Goal: Task Accomplishment & Management: Manage account settings

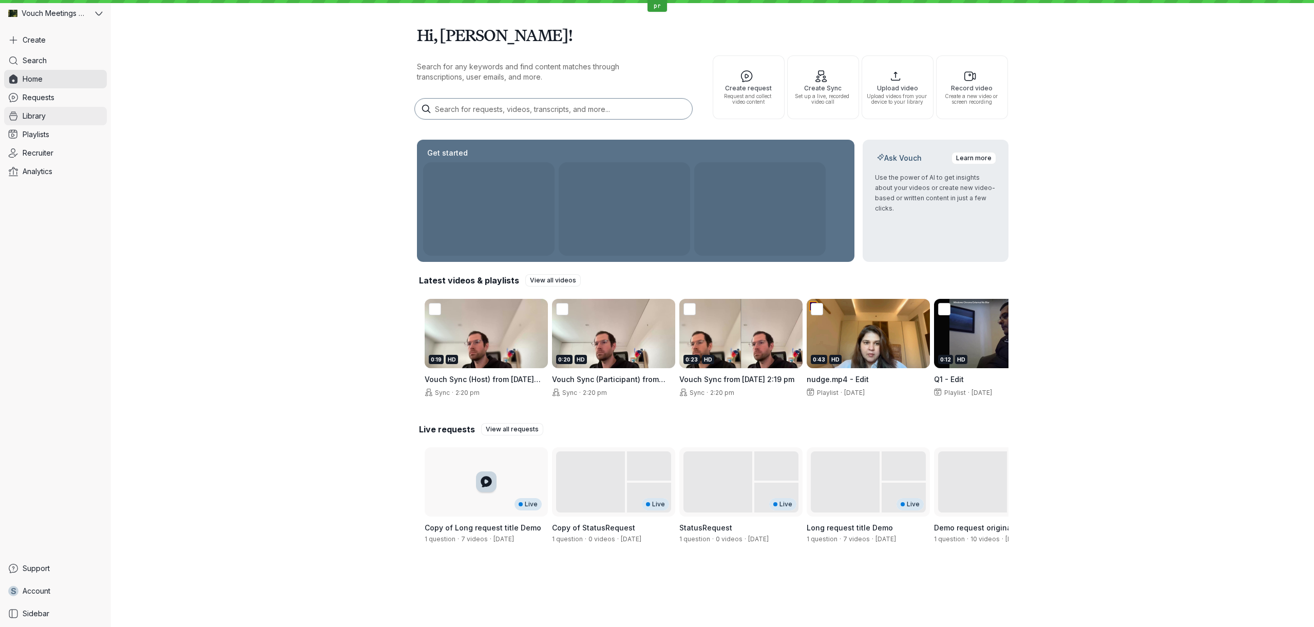
click at [49, 119] on link "Library" at bounding box center [55, 116] width 103 height 18
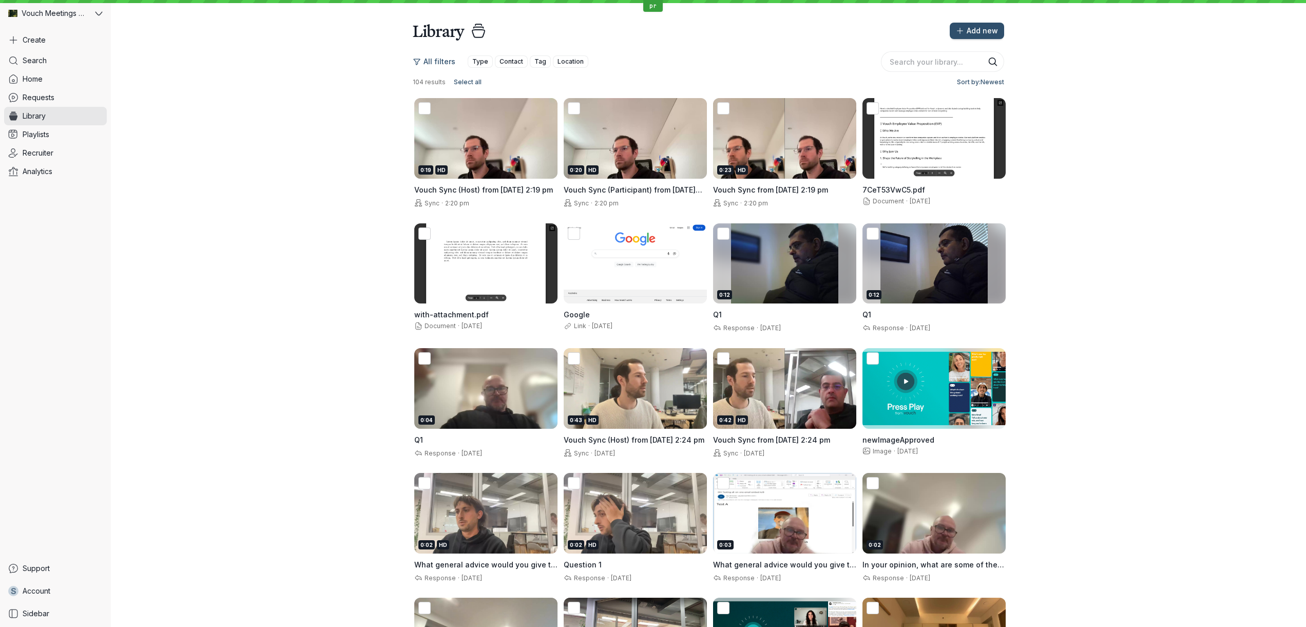
scroll to position [345, 0]
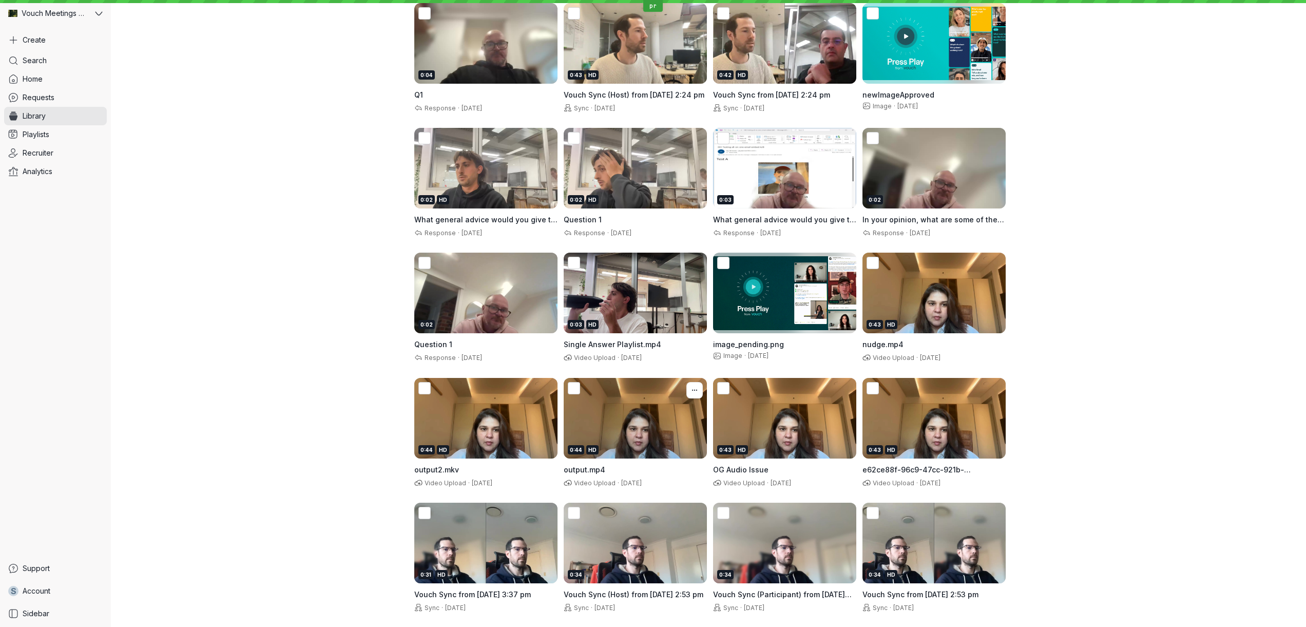
click at [608, 428] on div "0:44 HD" at bounding box center [635, 418] width 143 height 81
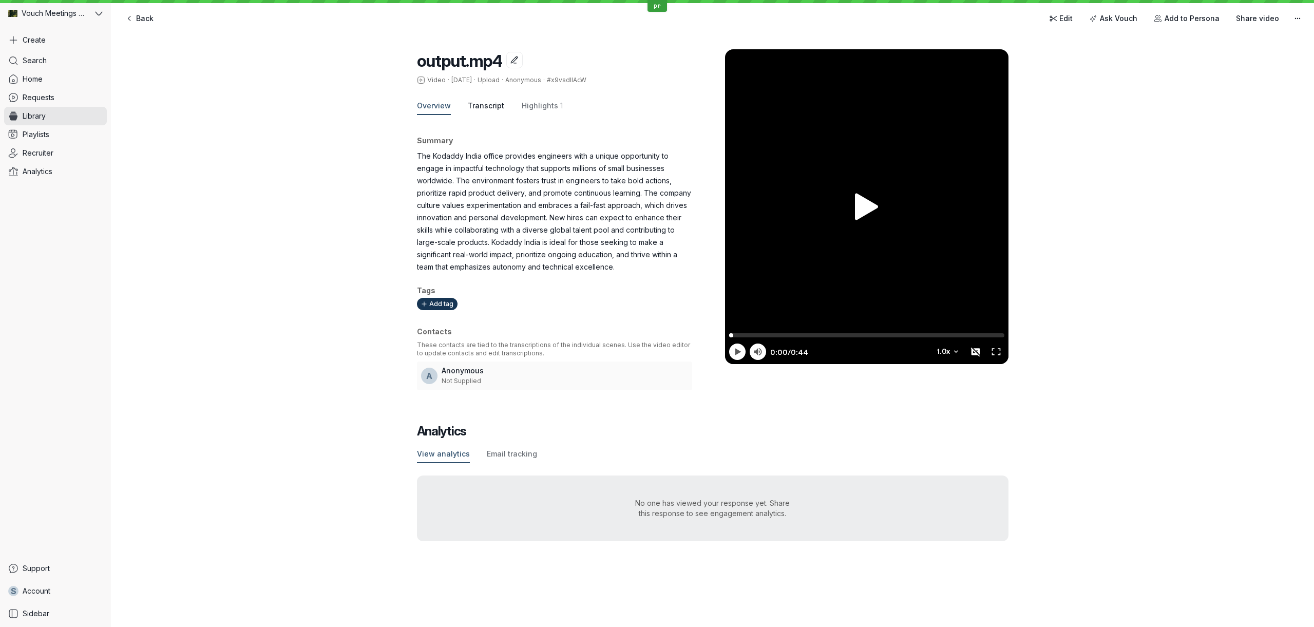
click at [486, 106] on span "Transcript" at bounding box center [486, 106] width 36 height 10
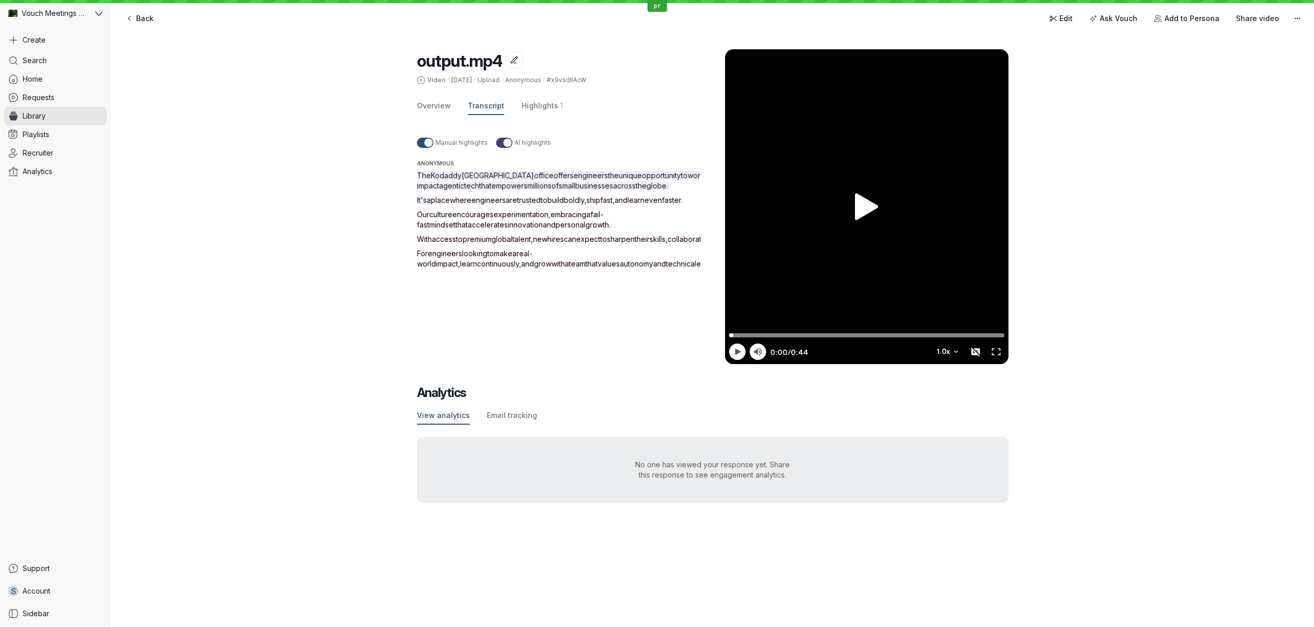
drag, startPoint x: 412, startPoint y: 223, endPoint x: 507, endPoint y: 257, distance: 100.2
click at [507, 257] on div "output.mp4 Video · [DATE] · Upload · Anonymous · #x9vsdIlAcW Overview Transcrip…" at bounding box center [712, 276] width 1203 height 494
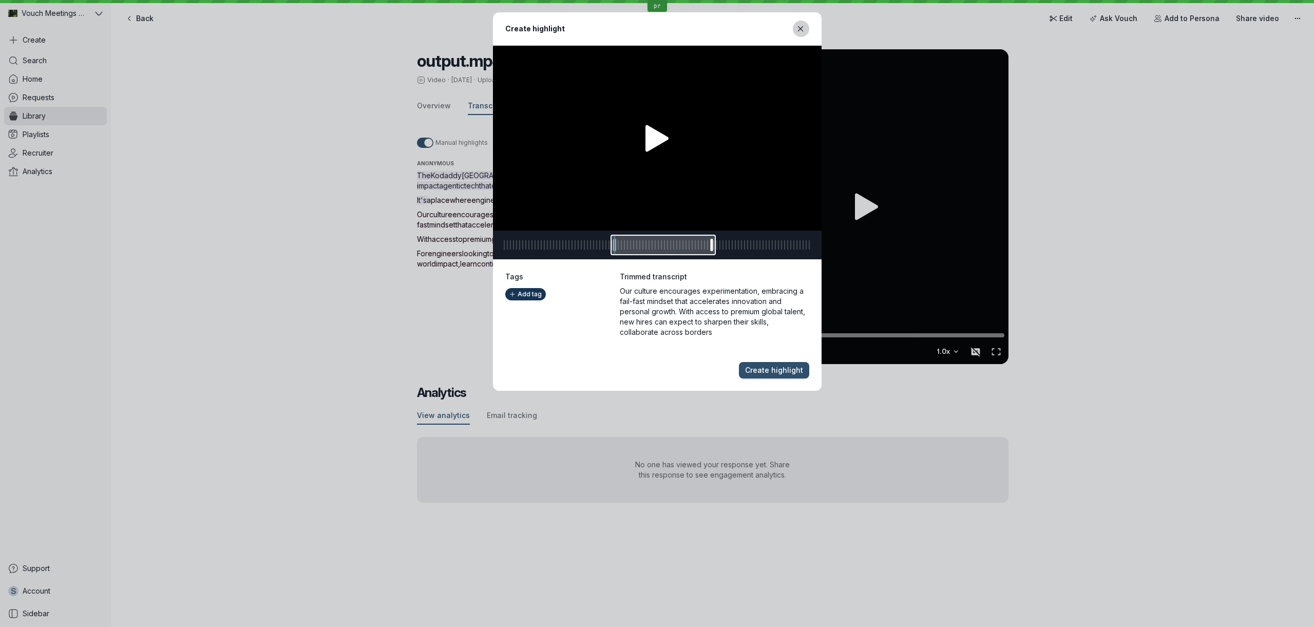
click at [800, 29] on icon "Close modal" at bounding box center [800, 28] width 5 height 5
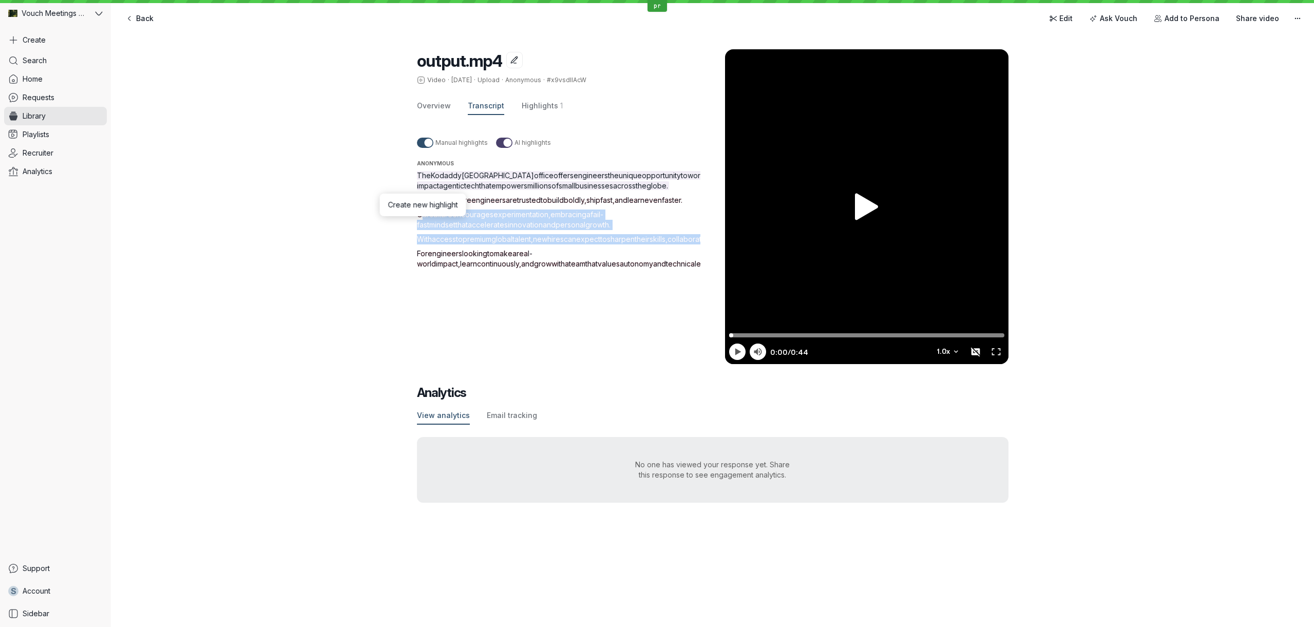
drag, startPoint x: 465, startPoint y: 274, endPoint x: 410, endPoint y: 219, distance: 77.7
click at [410, 219] on div "output.mp4 Video · [DATE] · Upload · Anonymous · #x9vsdIlAcW Overview Transcrip…" at bounding box center [712, 276] width 1203 height 494
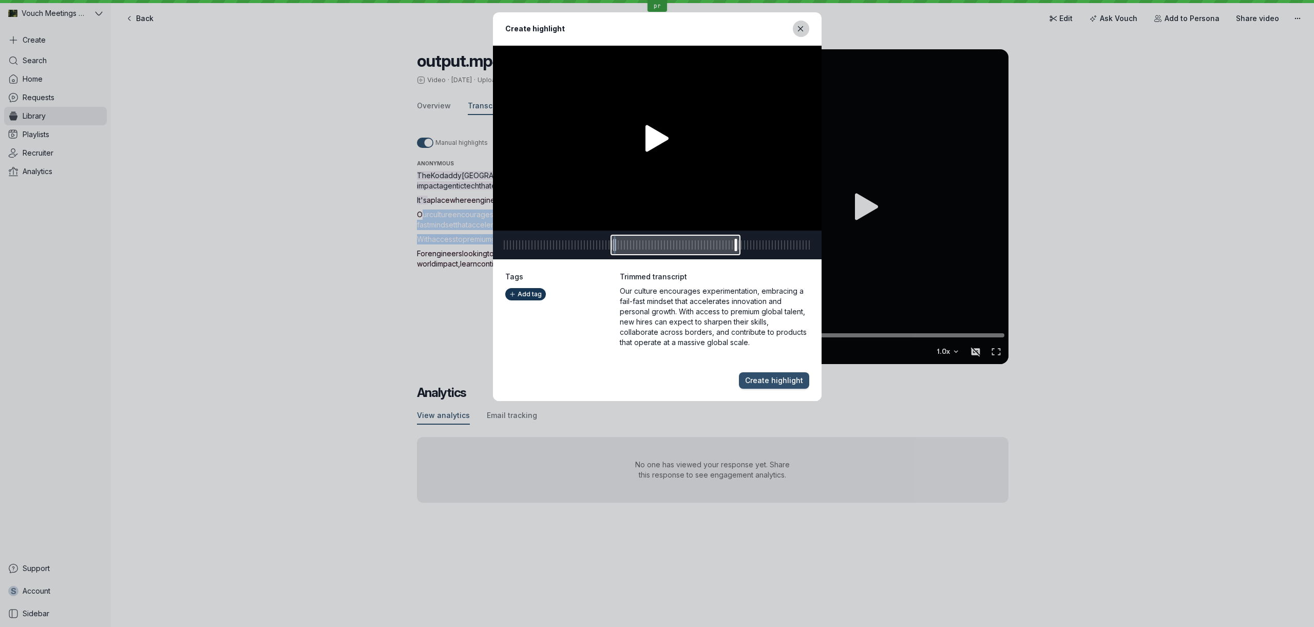
click at [796, 33] on button "Close modal" at bounding box center [801, 29] width 16 height 16
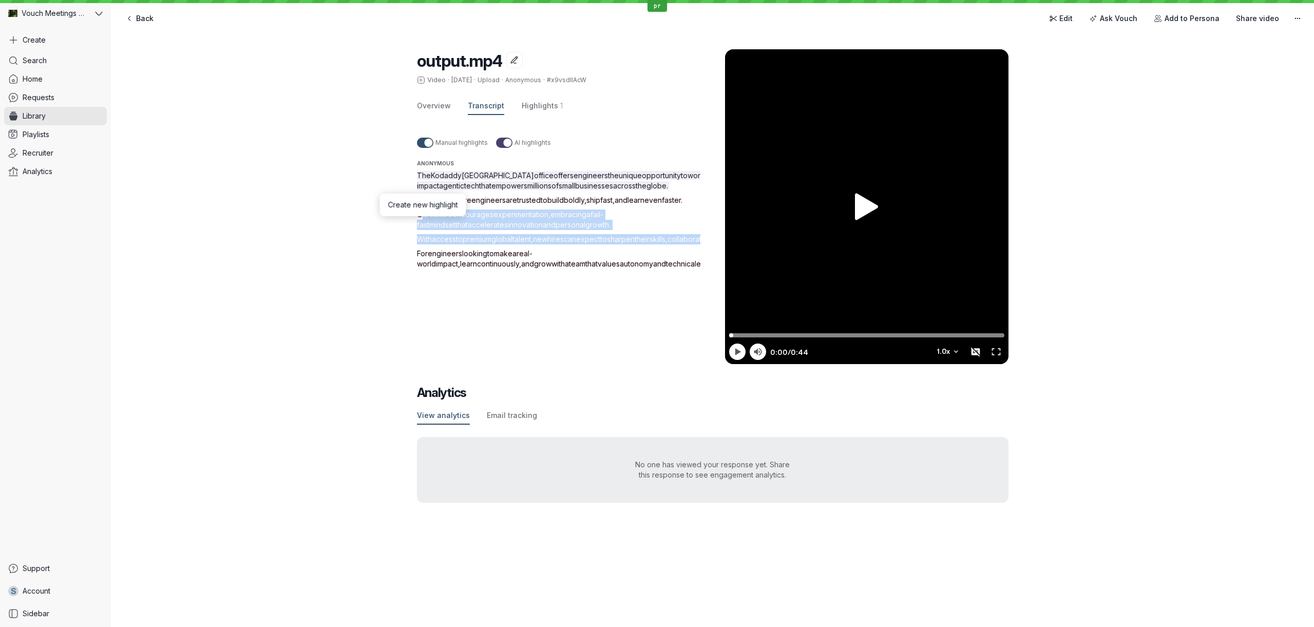
click at [374, 217] on div "output.mp4 Video · [DATE] · Upload · Anonymous · #x9vsdIlAcW Overview Transcrip…" at bounding box center [712, 276] width 1203 height 494
click at [413, 223] on div "output.mp4 Video · [DATE] · Upload · Anonymous · #x9vsdIlAcW Overview Transcrip…" at bounding box center [712, 276] width 1203 height 494
drag, startPoint x: 413, startPoint y: 223, endPoint x: 554, endPoint y: 224, distance: 140.2
click at [554, 224] on div "output.mp4 Video · [DATE] · Upload · Anonymous · #x9vsdIlAcW Overview Transcrip…" at bounding box center [712, 276] width 1203 height 494
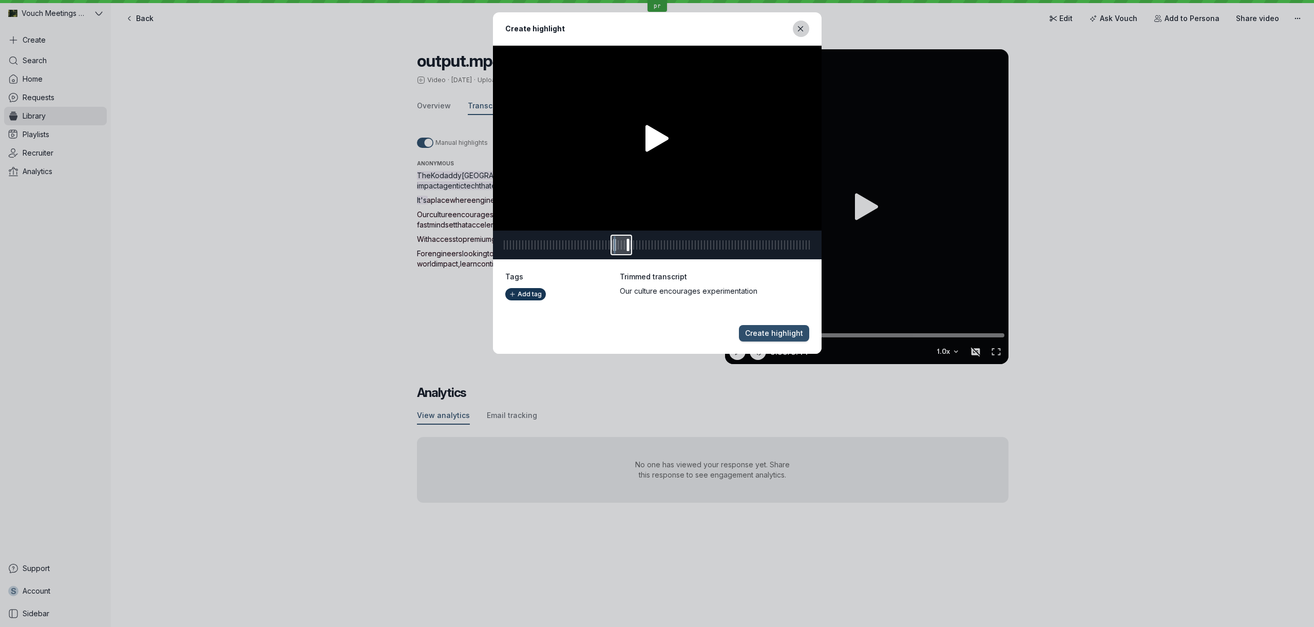
click at [804, 28] on icon "Close modal" at bounding box center [800, 29] width 9 height 9
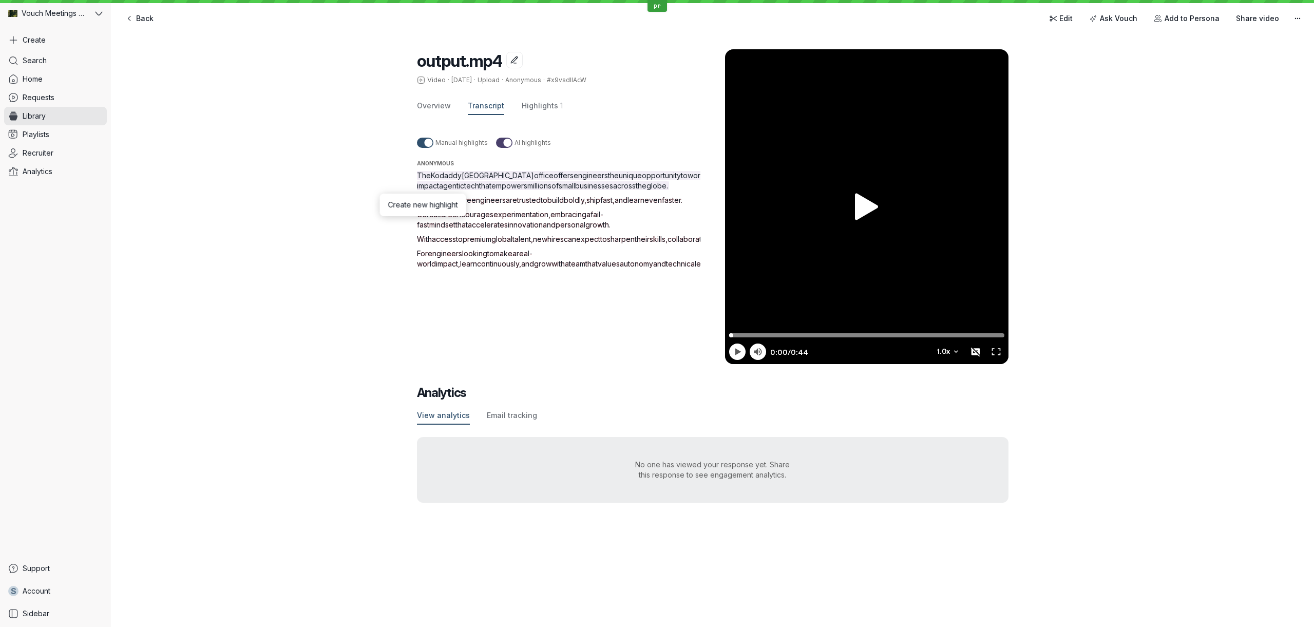
click at [517, 203] on span "are" at bounding box center [511, 200] width 11 height 9
drag, startPoint x: 415, startPoint y: 222, endPoint x: 593, endPoint y: 219, distance: 177.2
click at [590, 220] on div "output.mp4 Video · [DATE] · Upload · Anonymous · #x9vsdIlAcW Overview Transcrip…" at bounding box center [712, 276] width 1203 height 494
click at [596, 219] on div "The Kodaddy India office offers engineers the unique opportunity to work on hig…" at bounding box center [571, 219] width 308 height 99
drag, startPoint x: 602, startPoint y: 222, endPoint x: 364, endPoint y: 228, distance: 237.8
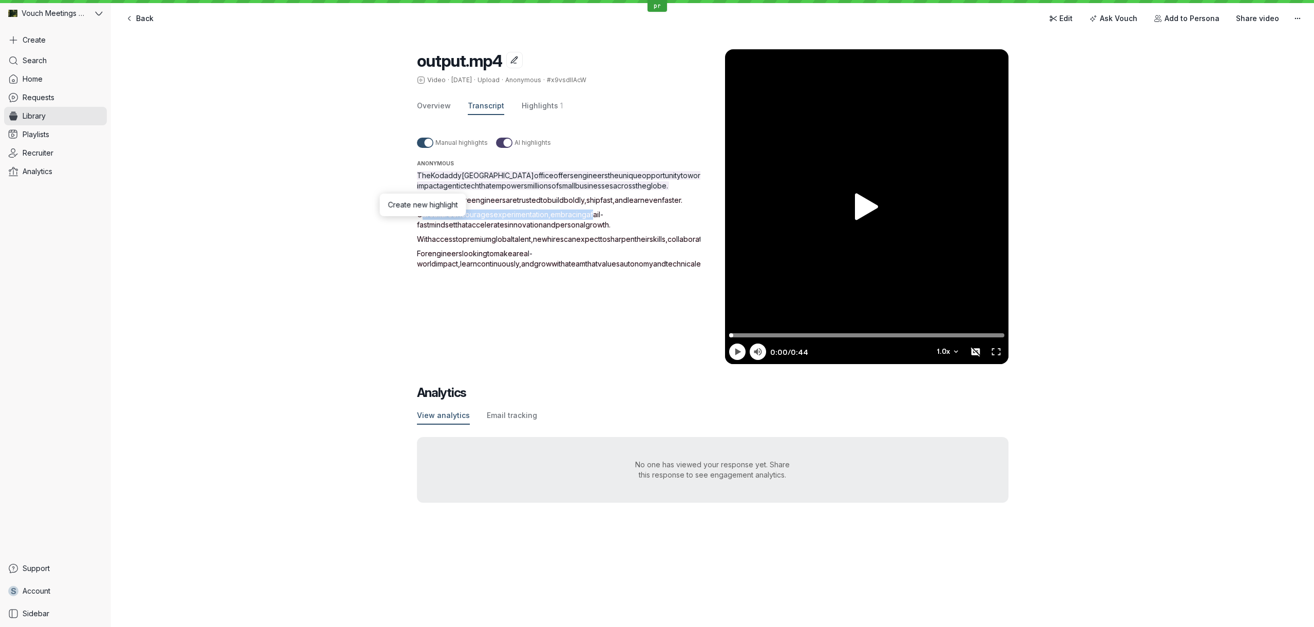
click at [364, 228] on div "output.mp4 Video · [DATE] · Upload · Anonymous · #x9vsdIlAcW Overview Transcrip…" at bounding box center [712, 276] width 1203 height 494
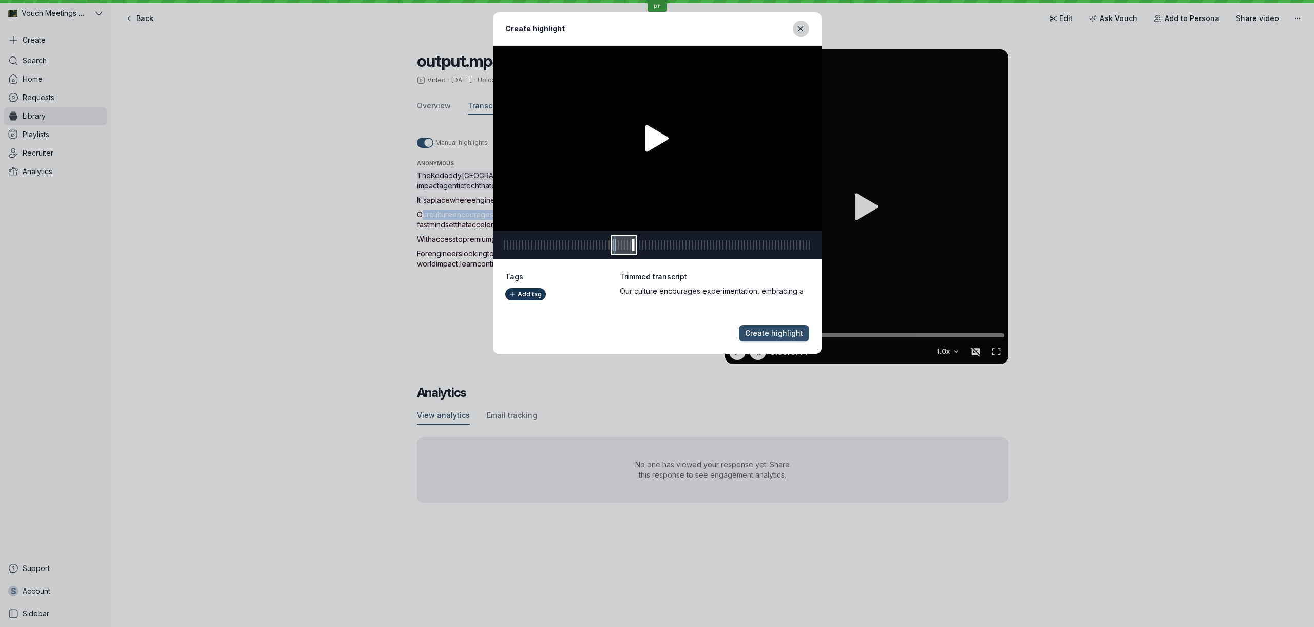
click at [801, 29] on icon "Close modal" at bounding box center [800, 28] width 5 height 5
click at [413, 244] on div "Create highlight 0:16 16.11 0:18 18.709 16.11 Trimmed transcript Our culture en…" at bounding box center [656, 182] width 1289 height 341
click at [420, 238] on div "Create highlight 0:16 16.11 0:18 18.709 16.11 Trimmed transcript Our culture en…" at bounding box center [656, 182] width 1289 height 341
click at [800, 29] on icon "Close modal" at bounding box center [800, 28] width 5 height 5
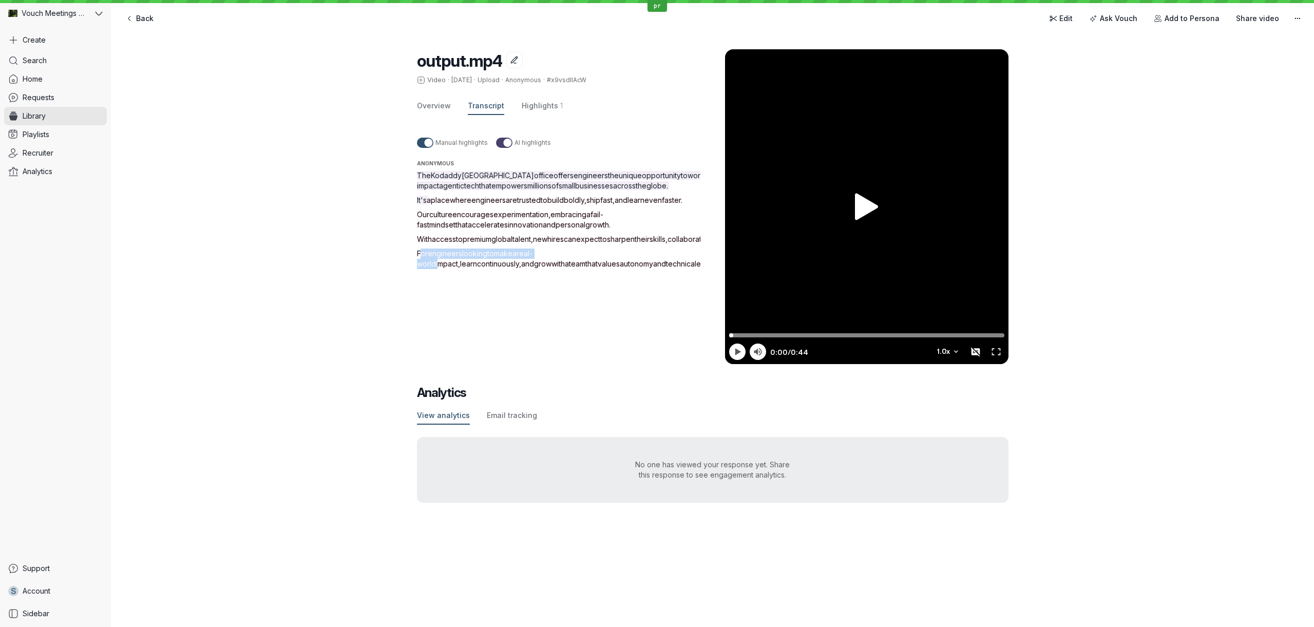
drag, startPoint x: 414, startPoint y: 283, endPoint x: 564, endPoint y: 282, distance: 149.4
click at [564, 282] on div "output.mp4 Video · [DATE] · Upload · Anonymous · #x9vsdIlAcW Overview Transcrip…" at bounding box center [712, 276] width 1203 height 494
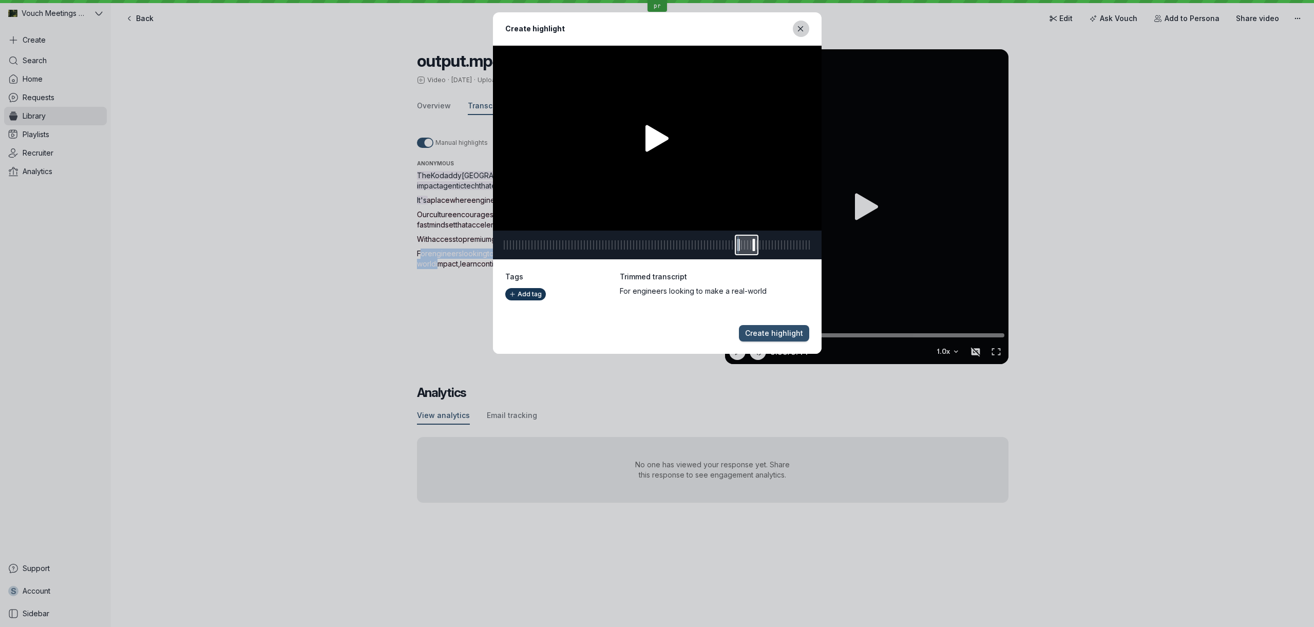
click at [797, 30] on icon "Close modal" at bounding box center [800, 29] width 9 height 9
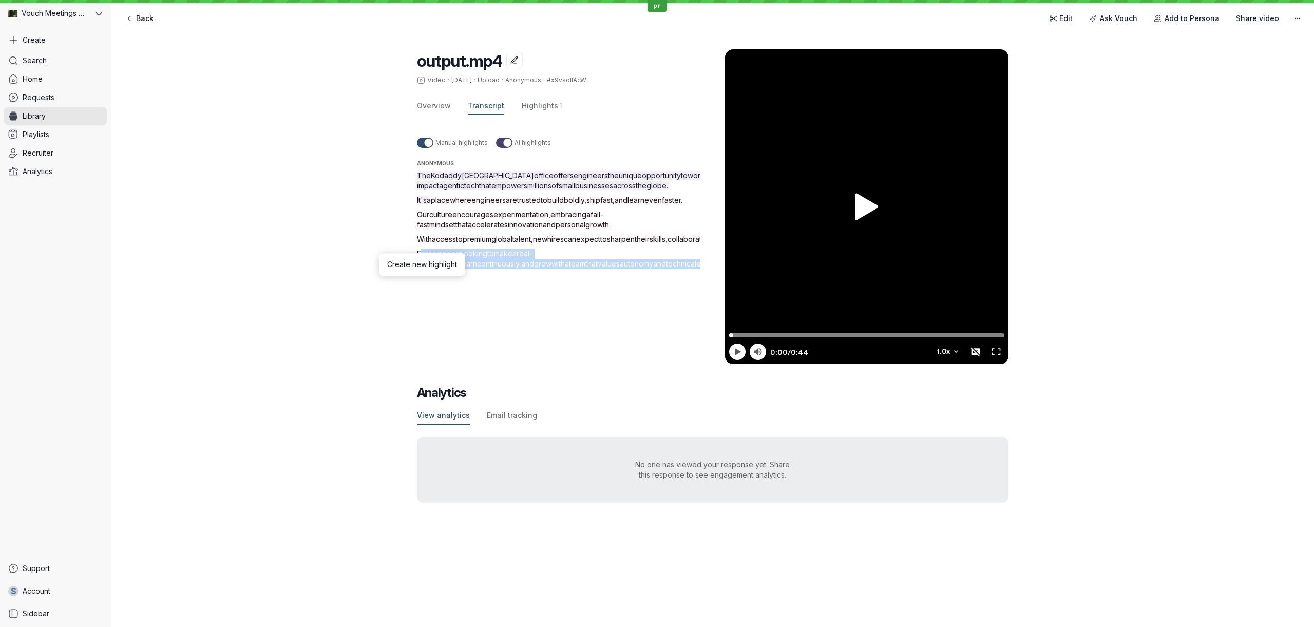
drag, startPoint x: 622, startPoint y: 291, endPoint x: 387, endPoint y: 283, distance: 234.8
click at [387, 283] on div "output.mp4 Video · [DATE] · Upload · Anonymous · #x9vsdIlAcW Overview Transcrip…" at bounding box center [712, 276] width 1203 height 494
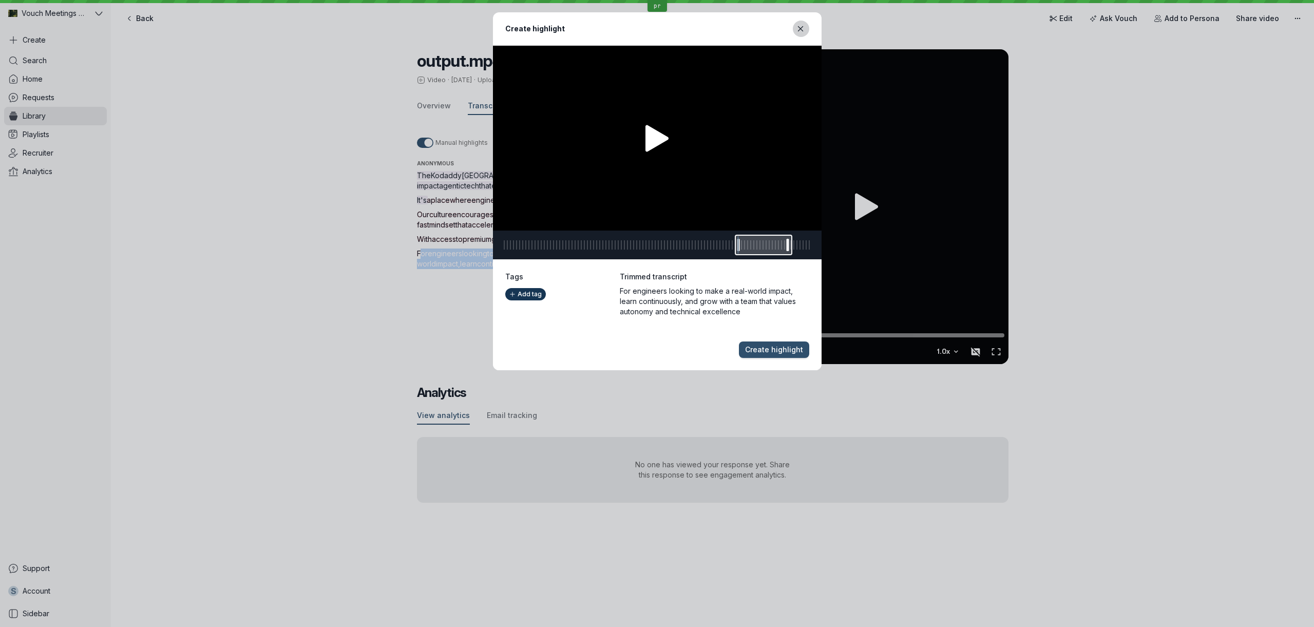
click at [797, 30] on icon "Close modal" at bounding box center [800, 29] width 9 height 9
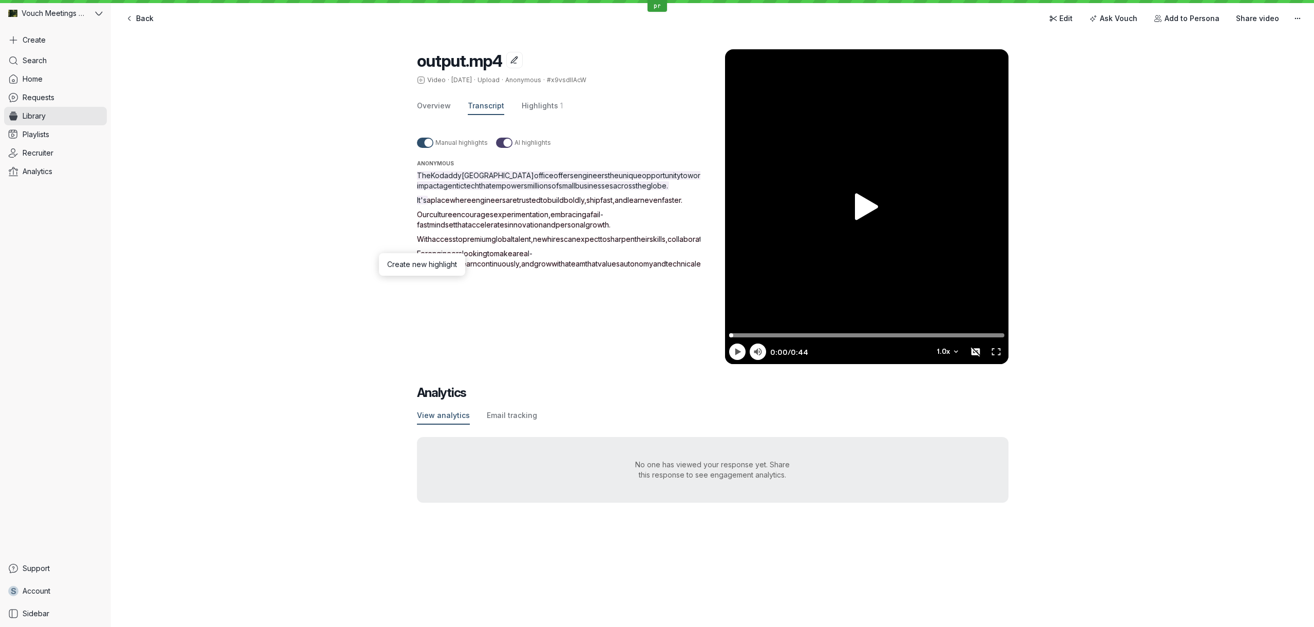
click at [508, 229] on span "innovation" at bounding box center [525, 224] width 35 height 9
drag, startPoint x: 415, startPoint y: 227, endPoint x: 521, endPoint y: 271, distance: 114.6
click at [521, 271] on div "output.mp4 Video · [DATE] · Upload · Anonymous · #x9vsdIlAcW Overview Transcrip…" at bounding box center [712, 276] width 1203 height 494
click at [397, 228] on div "output.mp4 Video · [DATE] · Upload · Anonymous · #x9vsdIlAcW Overview Transcrip…" at bounding box center [712, 276] width 1203 height 494
drag, startPoint x: 401, startPoint y: 221, endPoint x: 476, endPoint y: 266, distance: 87.5
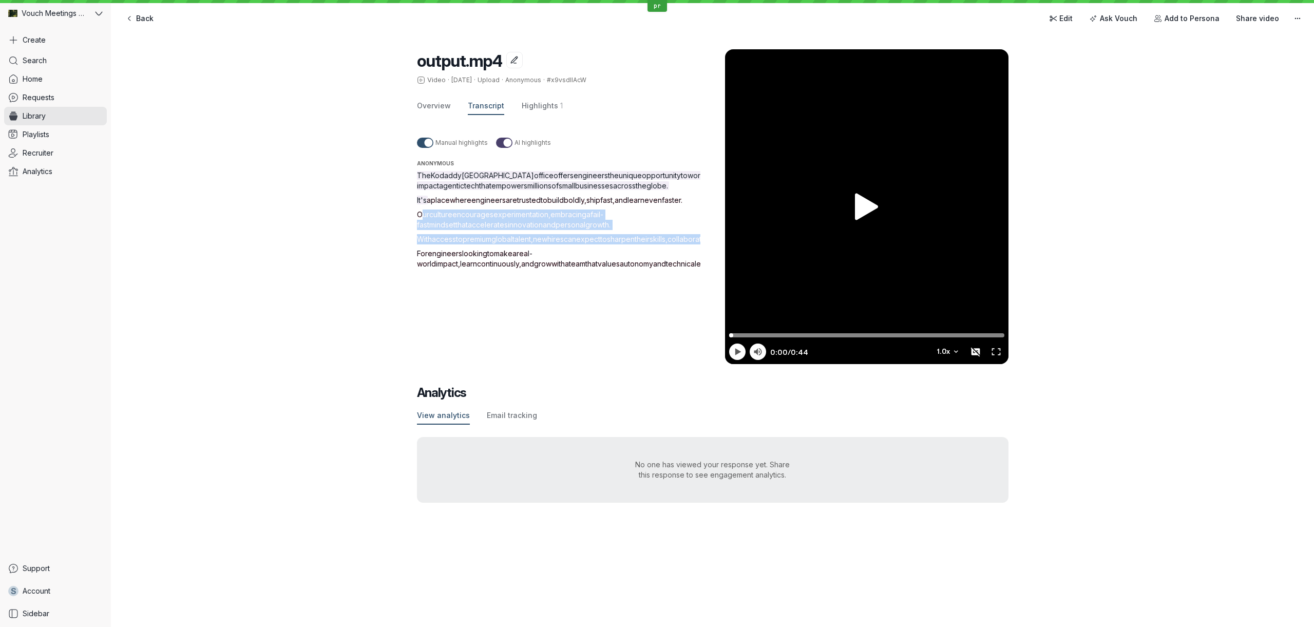
click at [476, 266] on div "output.mp4 Video · [DATE] · Upload · Anonymous · #x9vsdIlAcW Overview Transcrip…" at bounding box center [712, 276] width 1203 height 494
click at [439, 216] on div "The Kodaddy India office offers engineers the unique opportunity to work on hig…" at bounding box center [571, 219] width 308 height 99
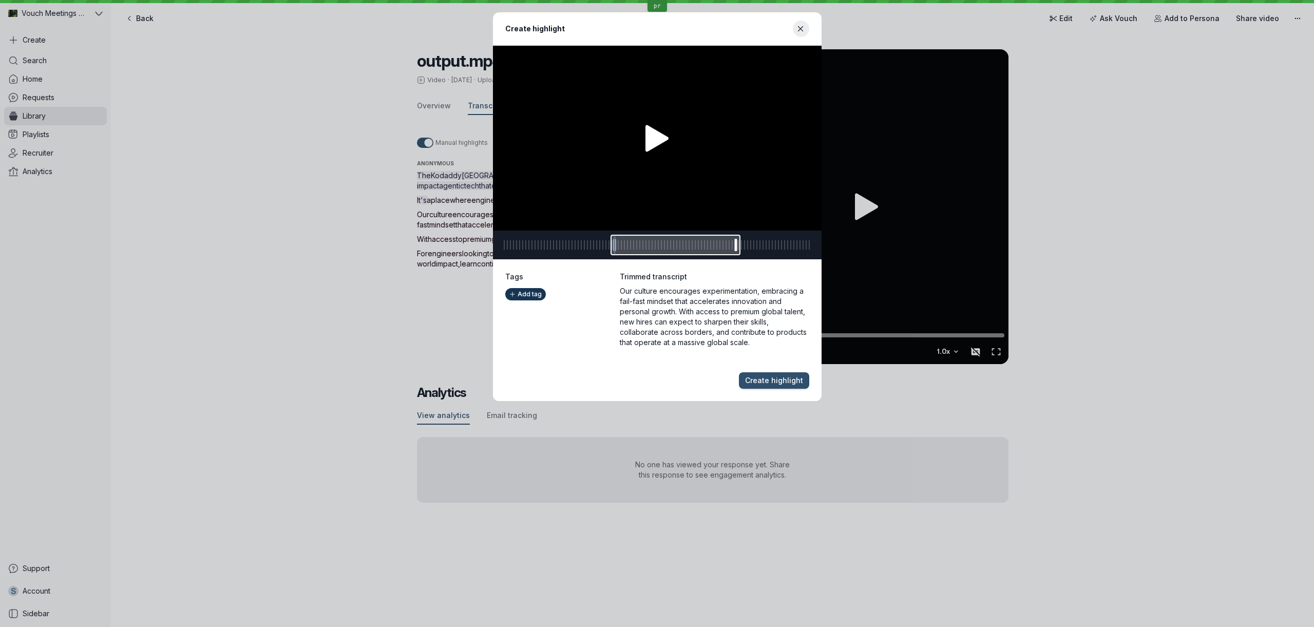
click at [411, 276] on div "Create highlight 0:16 16.11 0:33 33.159 16.11 Trimmed transcript Our culture en…" at bounding box center [656, 206] width 1289 height 389
click at [800, 31] on icon "Close modal" at bounding box center [800, 29] width 9 height 9
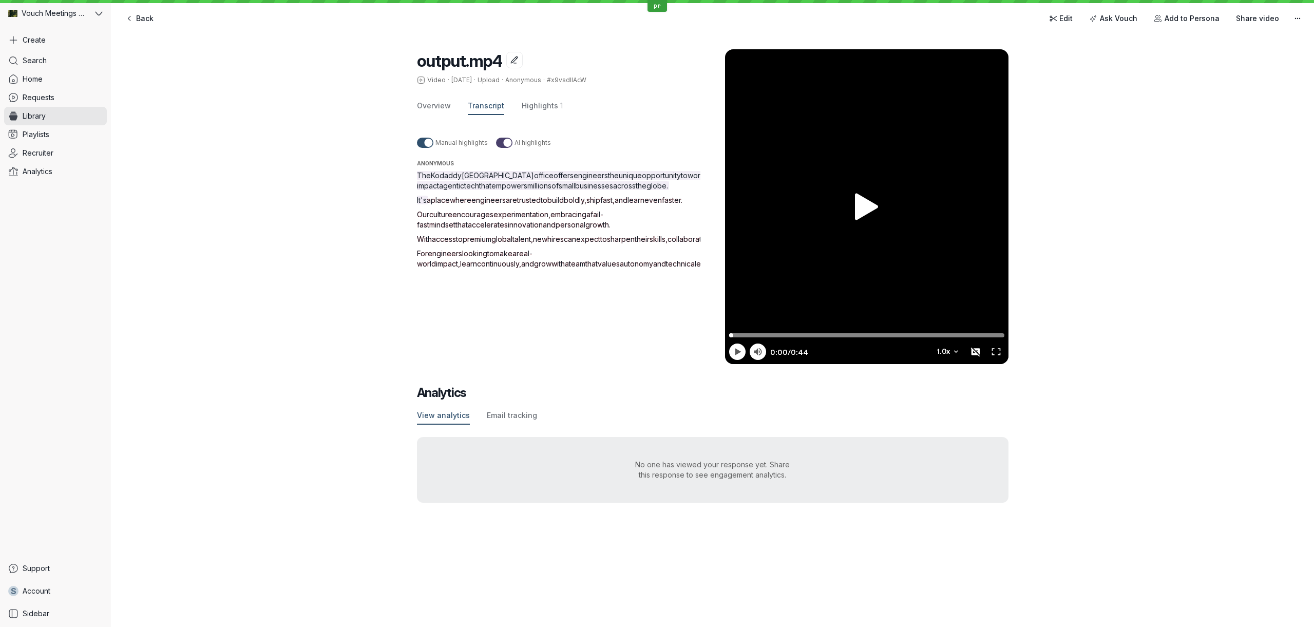
click at [570, 230] on p "Our culture encourages experimentation , embracing a fail-fast mindset that acc…" at bounding box center [571, 219] width 308 height 21
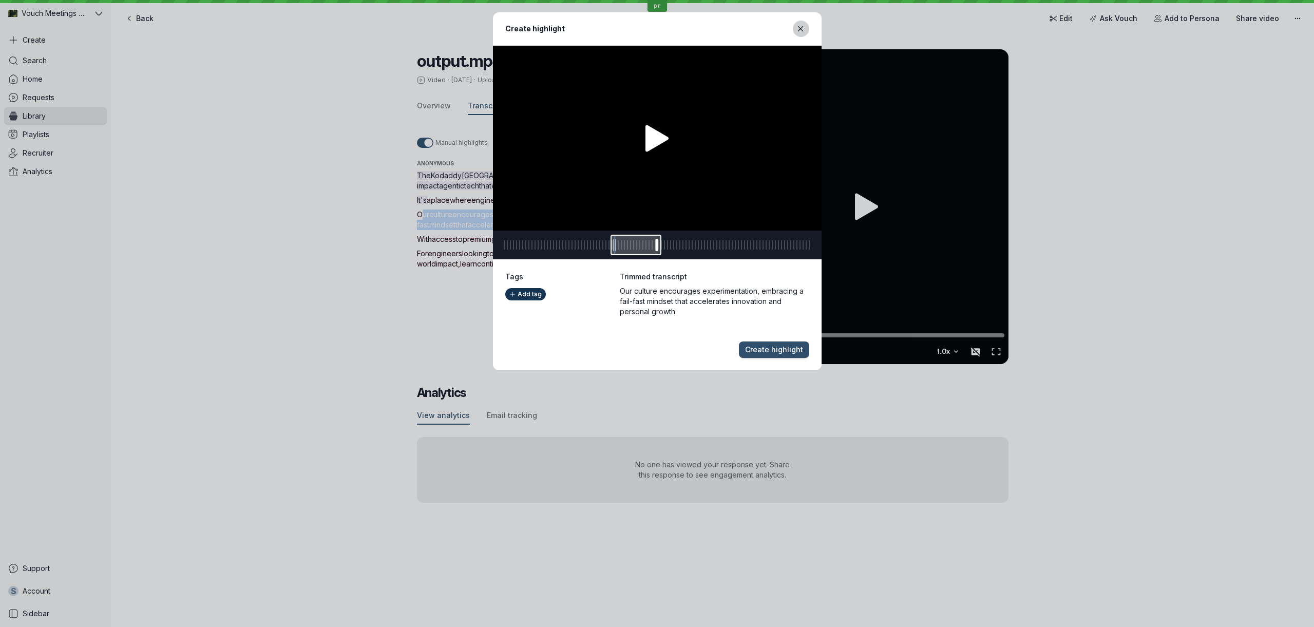
click at [803, 26] on icon "Close modal" at bounding box center [800, 29] width 9 height 9
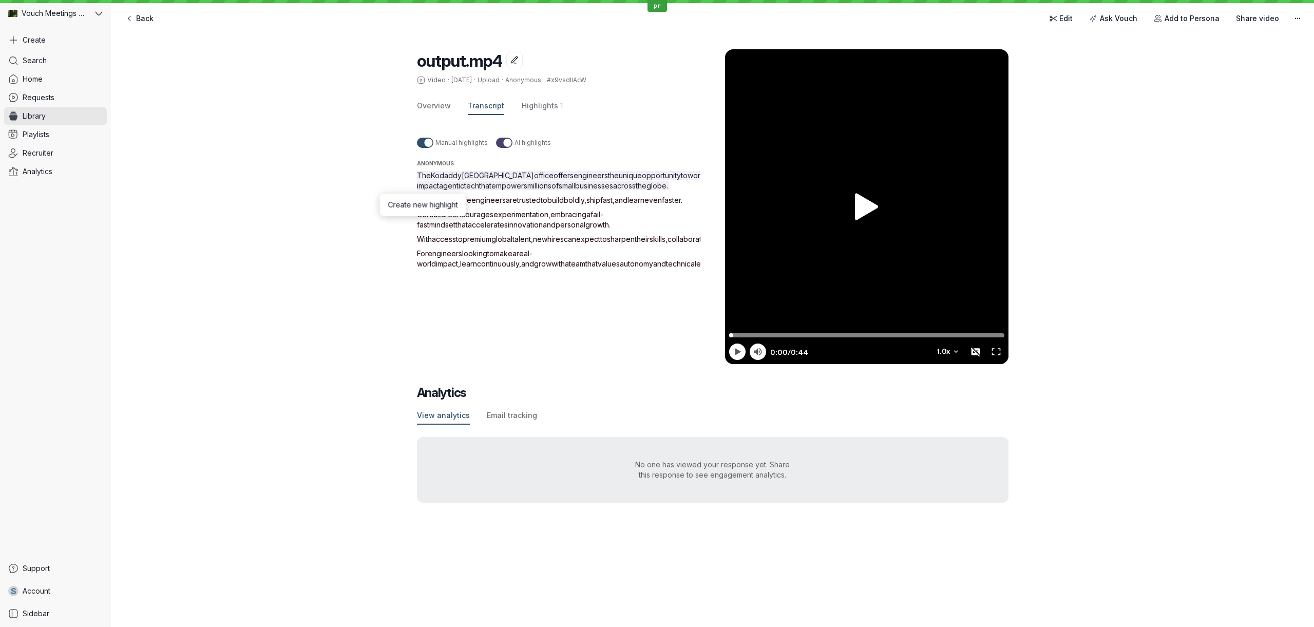
click at [620, 268] on span "autonomy" at bounding box center [636, 263] width 33 height 9
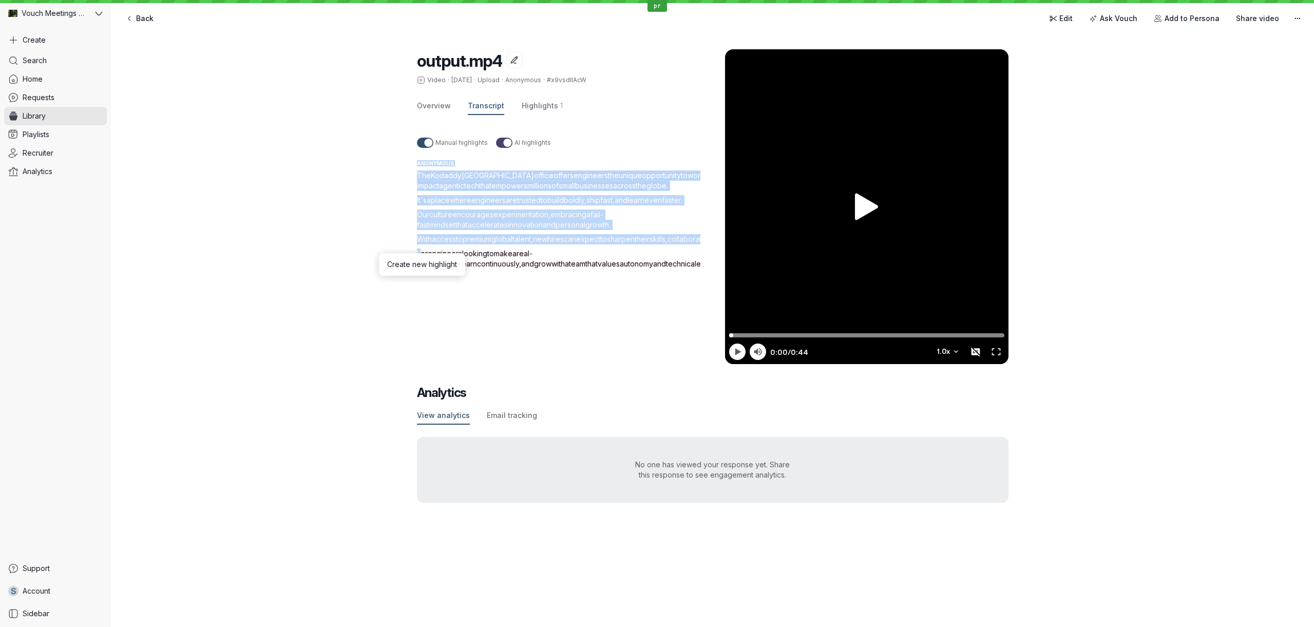
click at [620, 268] on span "autonomy" at bounding box center [636, 263] width 33 height 9
click at [459, 322] on div "Manual highlights AI highlights Anonymous The Kodaddy India office offers engin…" at bounding box center [571, 239] width 308 height 224
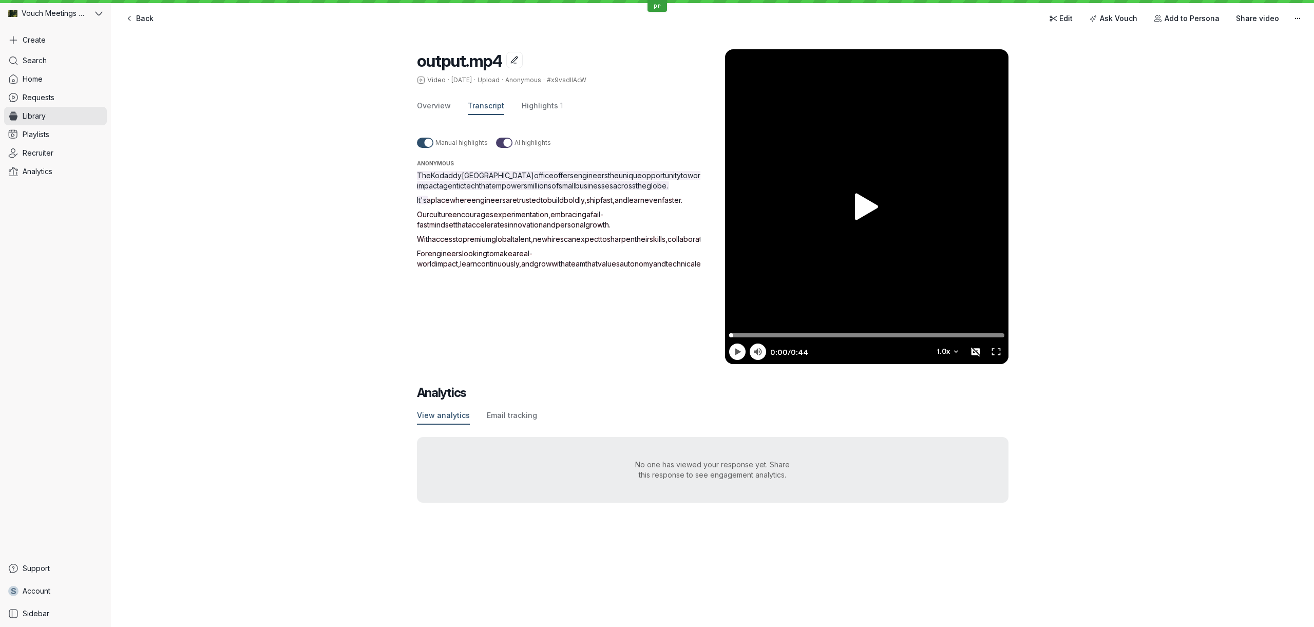
drag, startPoint x: 479, startPoint y: 306, endPoint x: 445, endPoint y: 292, distance: 36.3
click at [455, 269] on p "For engineers looking to make a real-world impact , learn continuously , and gr…" at bounding box center [571, 259] width 308 height 21
click at [408, 223] on div "output.mp4 Video · [DATE] · Upload · Anonymous · #x9vsdIlAcW Overview Transcrip…" at bounding box center [712, 276] width 1203 height 494
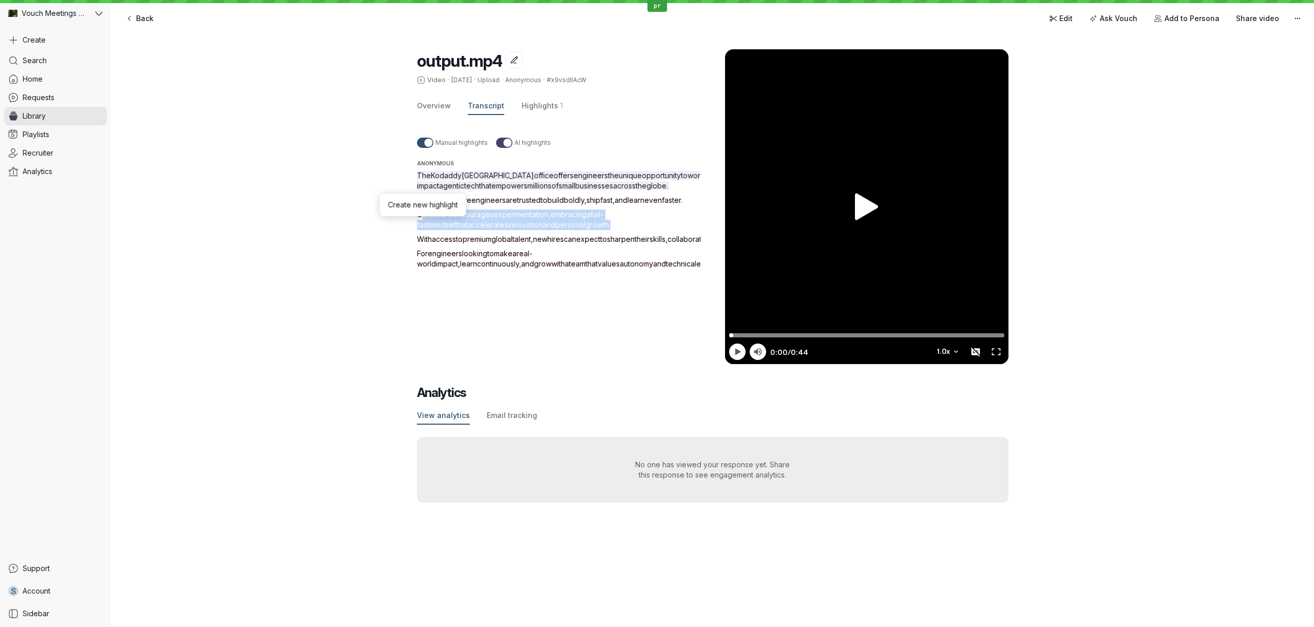
click at [408, 223] on div "output.mp4 Video · [DATE] · Upload · Anonymous · #x9vsdIlAcW Overview Transcrip…" at bounding box center [712, 276] width 1203 height 494
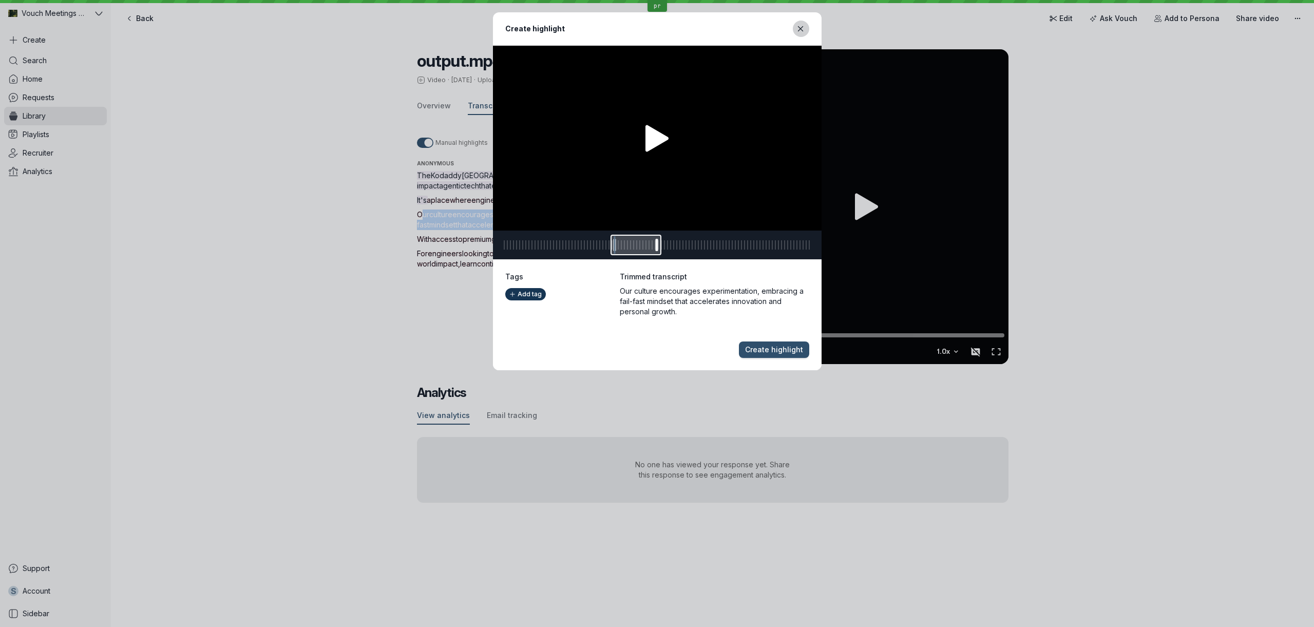
click at [800, 29] on icon "Close modal" at bounding box center [800, 29] width 9 height 9
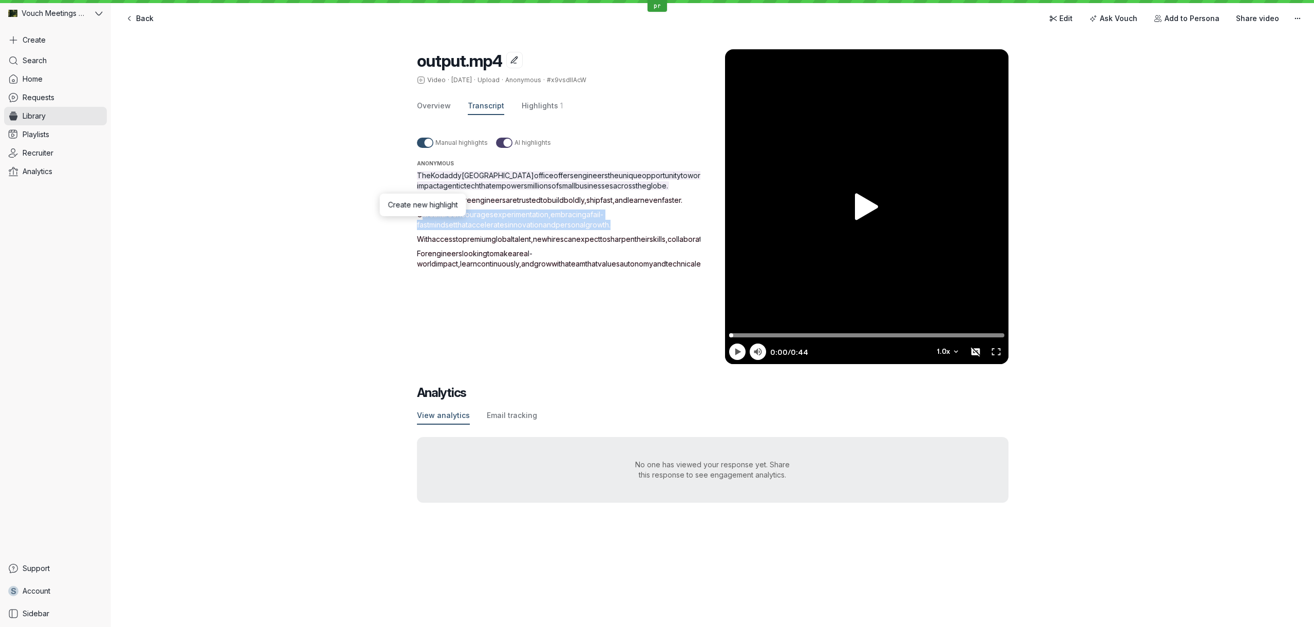
click at [449, 415] on span "View analytics" at bounding box center [443, 415] width 53 height 10
click at [417, 258] on span "For" at bounding box center [422, 253] width 11 height 9
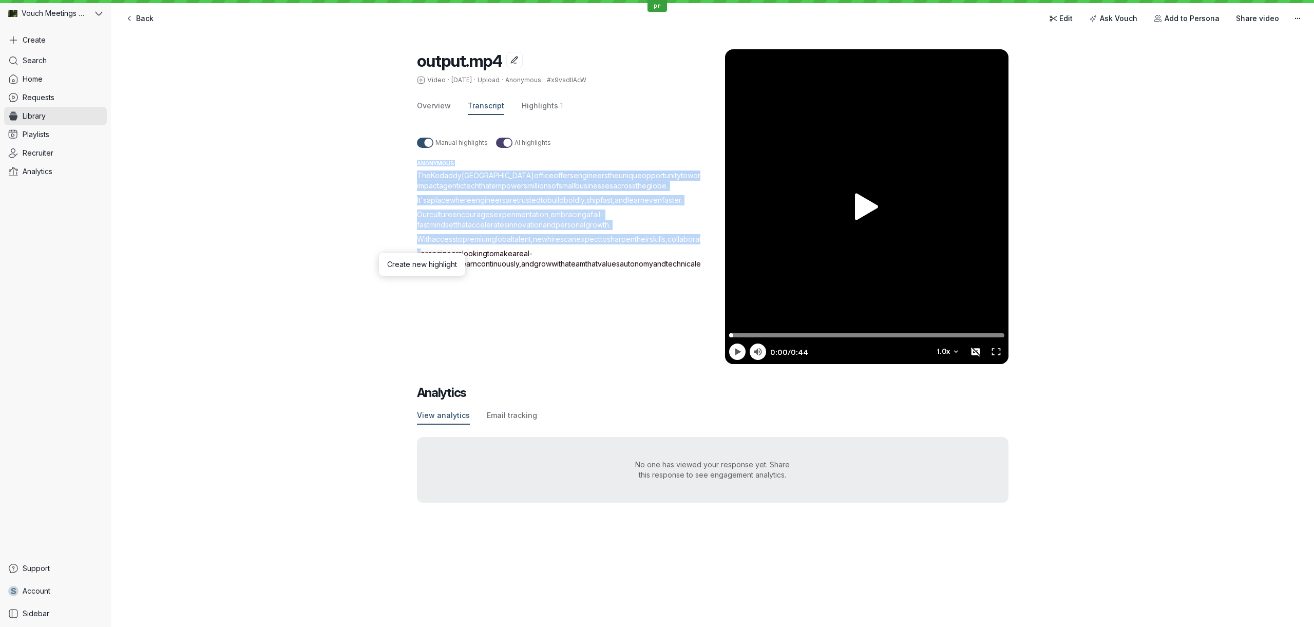
click at [417, 258] on span "For" at bounding box center [422, 253] width 11 height 9
click at [333, 365] on div "output.mp4 Video · [DATE] · Upload · Anonymous · #x9vsdIlAcW Overview Transcrip…" at bounding box center [712, 276] width 1203 height 494
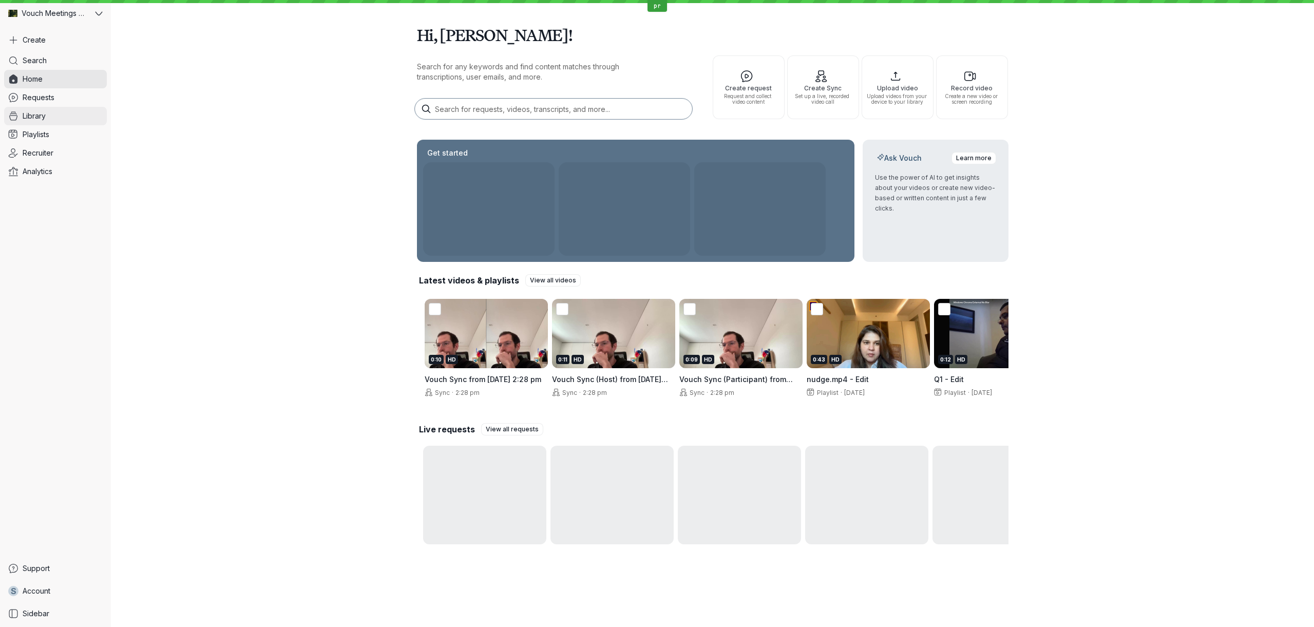
click at [73, 120] on link "Library" at bounding box center [55, 116] width 103 height 18
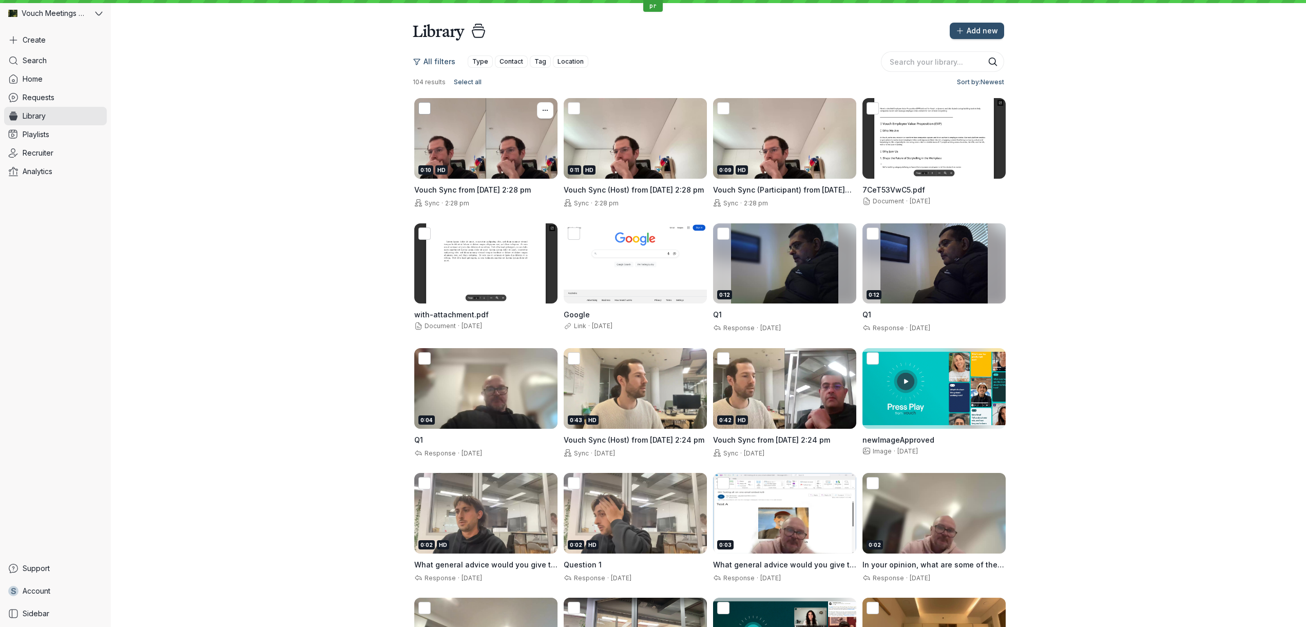
click at [421, 106] on icon at bounding box center [425, 108] width 11 height 11
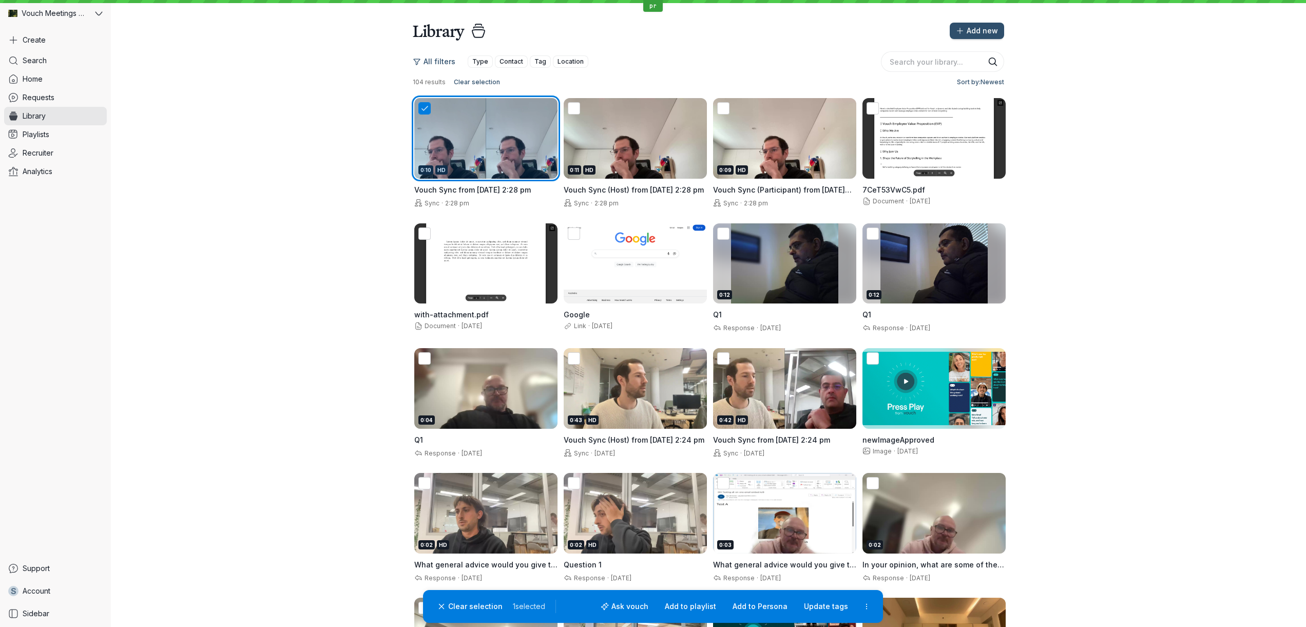
click at [699, 132] on div "0:11 HD" at bounding box center [635, 138] width 143 height 81
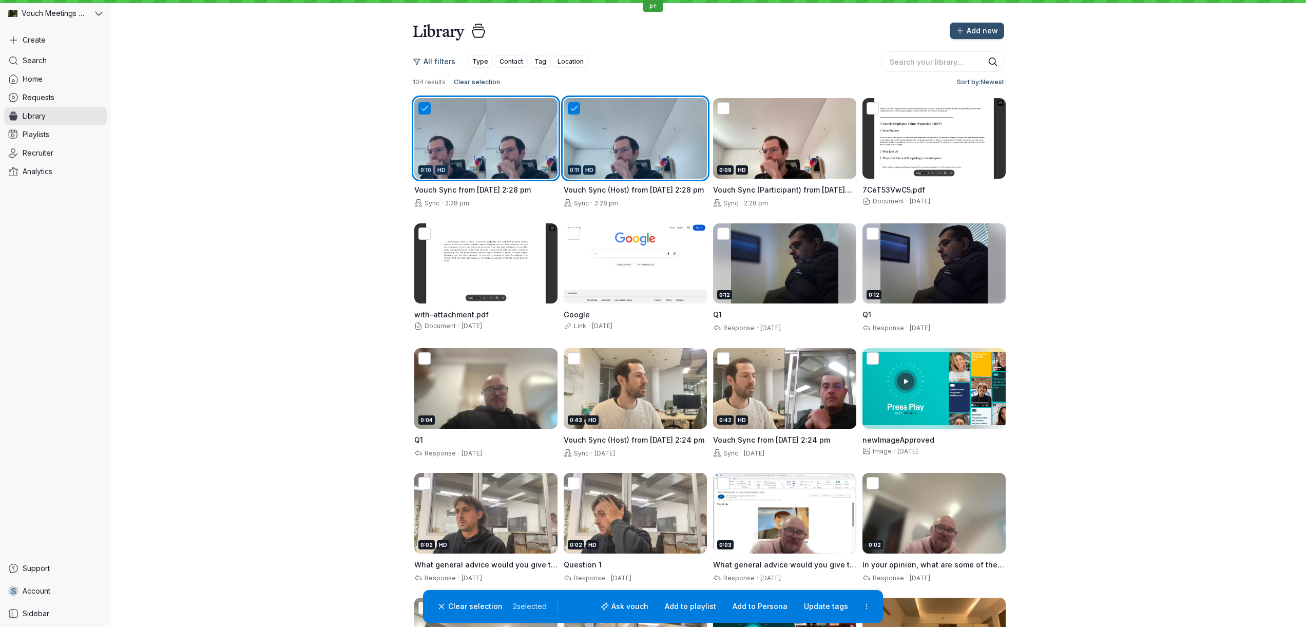
click at [857, 136] on div "0:10 HD Vouch Sync from 19 August 2025 at 2:28 pm Sync · 2:28 pm 0:11 HD Vouch …" at bounding box center [709, 534] width 592 height 875
click at [784, 143] on div "0:09 HD" at bounding box center [784, 138] width 143 height 81
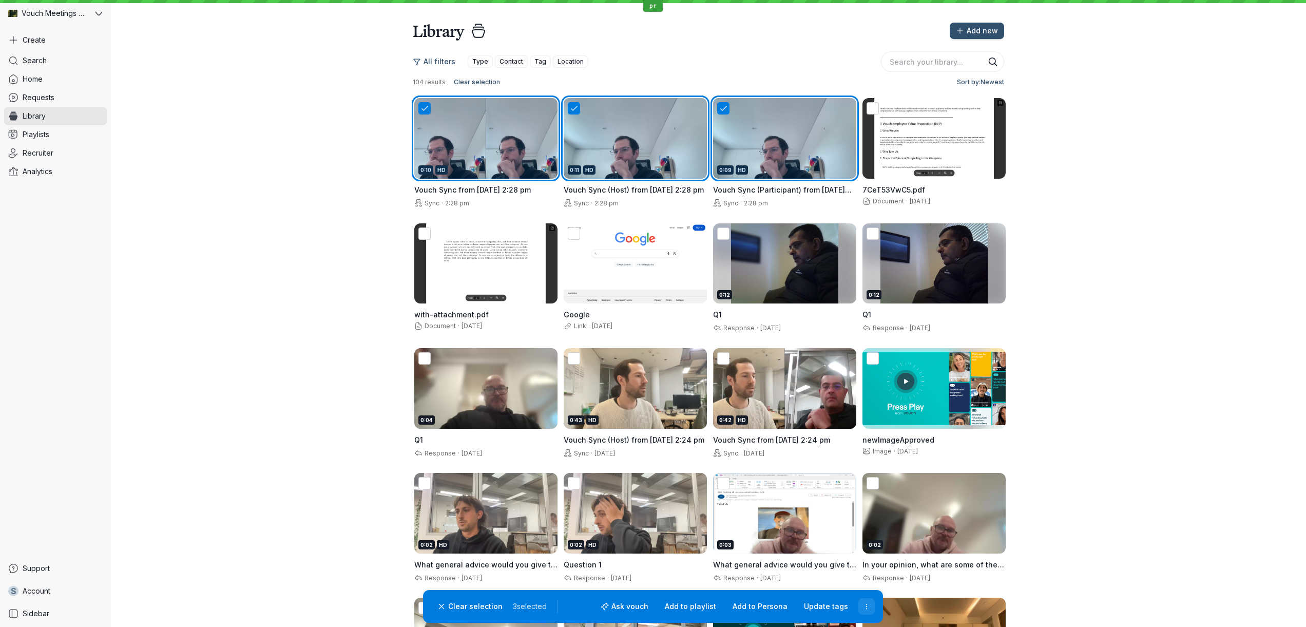
click at [862, 605] on button "More actions" at bounding box center [867, 606] width 16 height 16
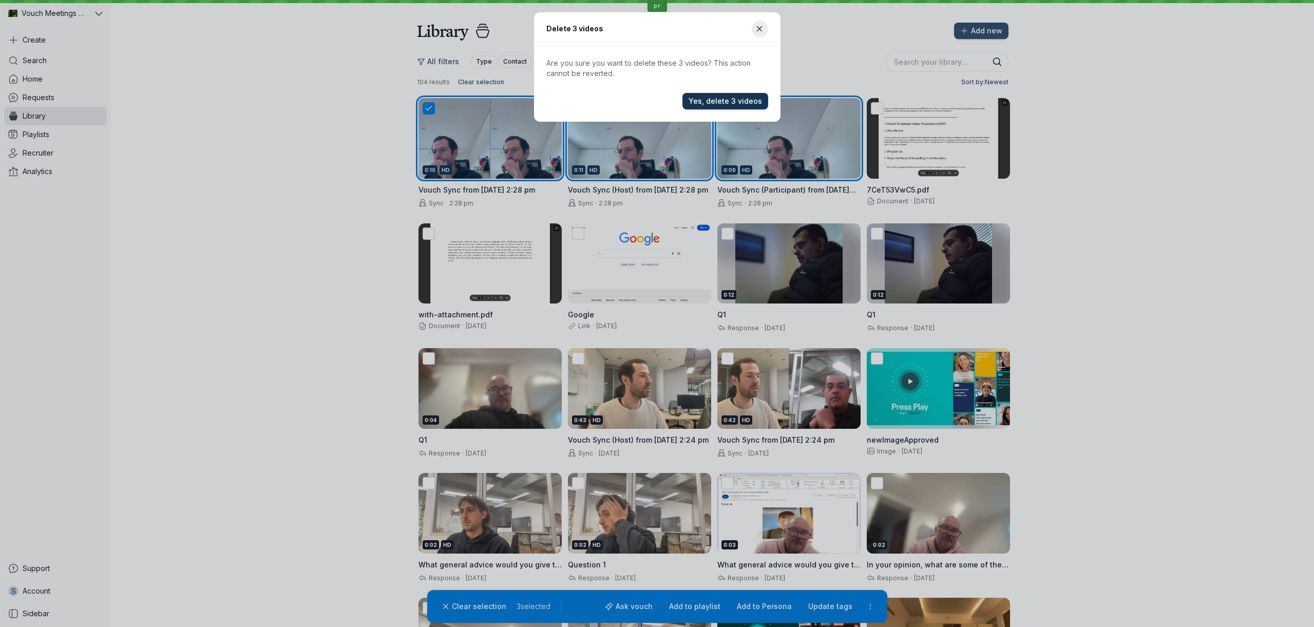
click at [699, 103] on span "Yes, delete 3 videos" at bounding box center [725, 101] width 73 height 10
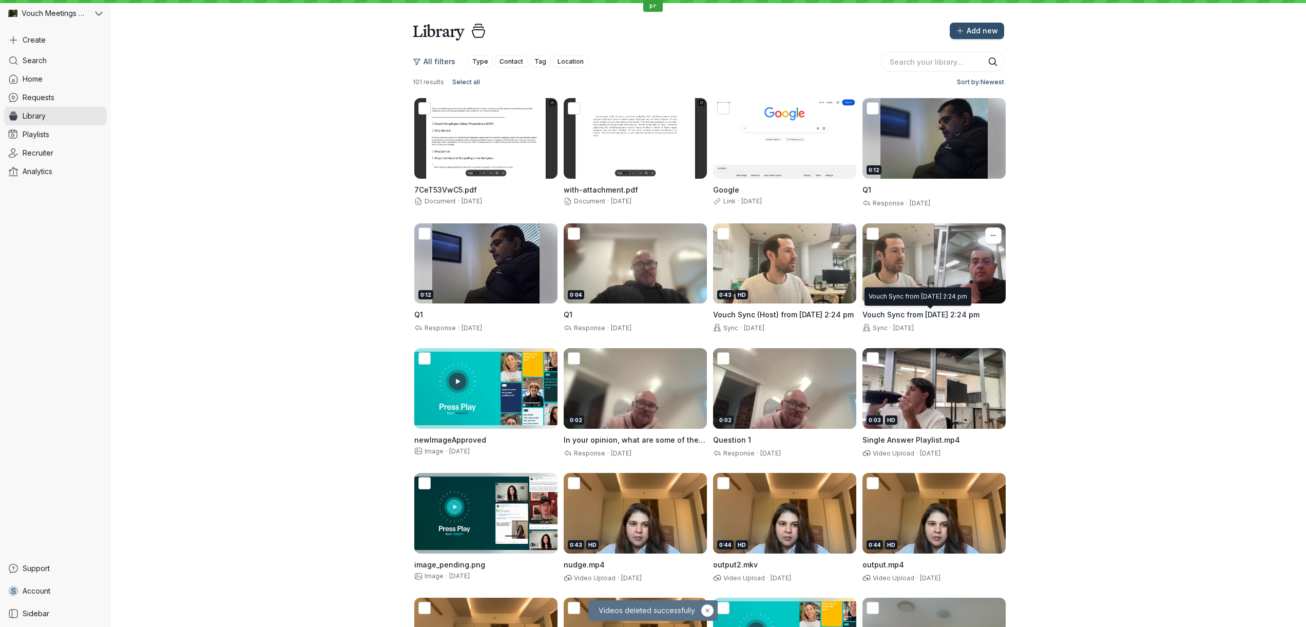
click at [900, 319] on span "Vouch Sync from [DATE] 2:24 pm" at bounding box center [921, 314] width 117 height 9
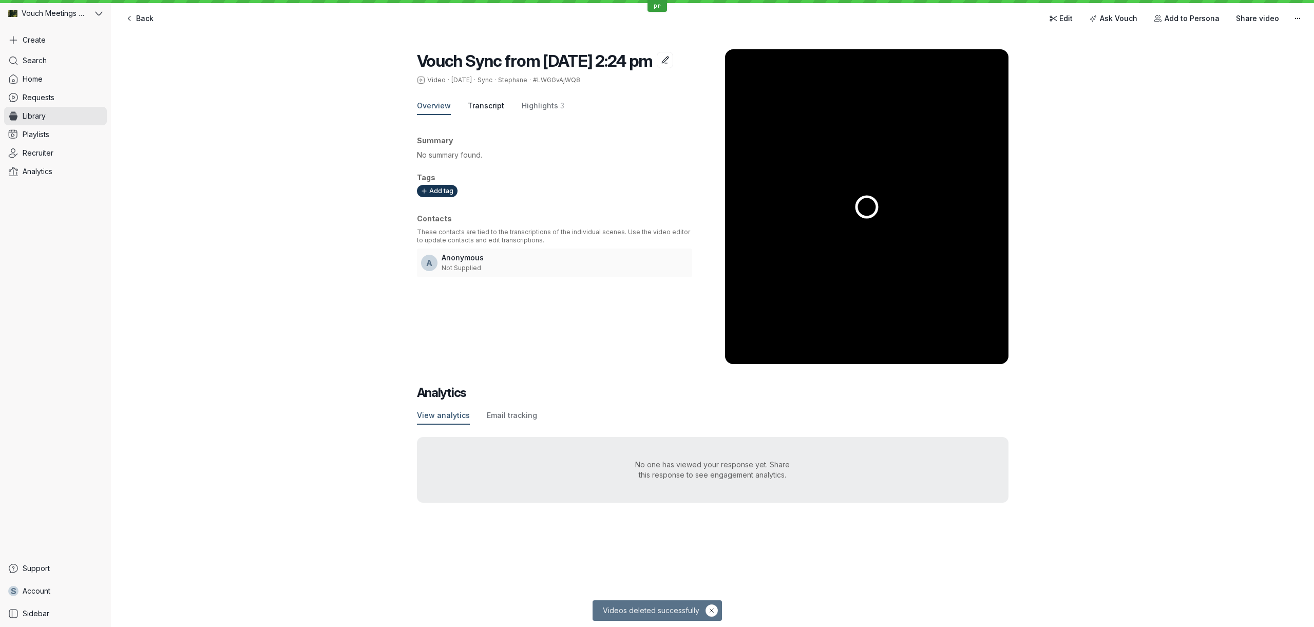
click at [481, 111] on span "Transcript" at bounding box center [486, 106] width 36 height 10
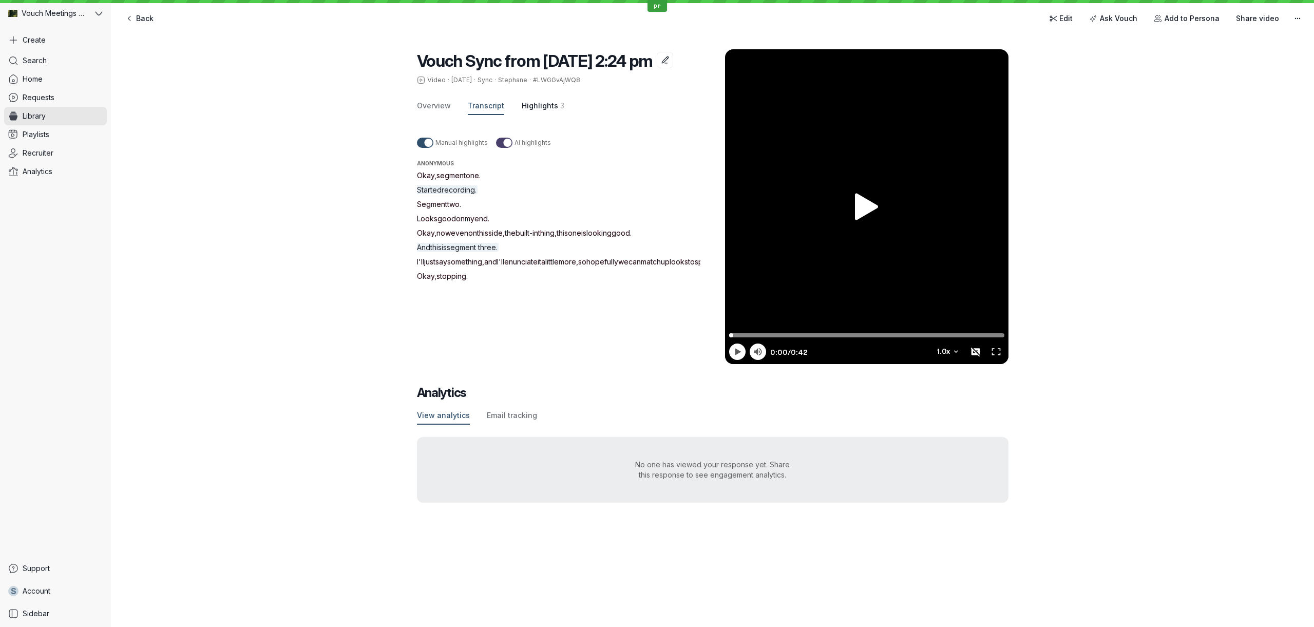
click at [560, 111] on span "3" at bounding box center [562, 106] width 4 height 10
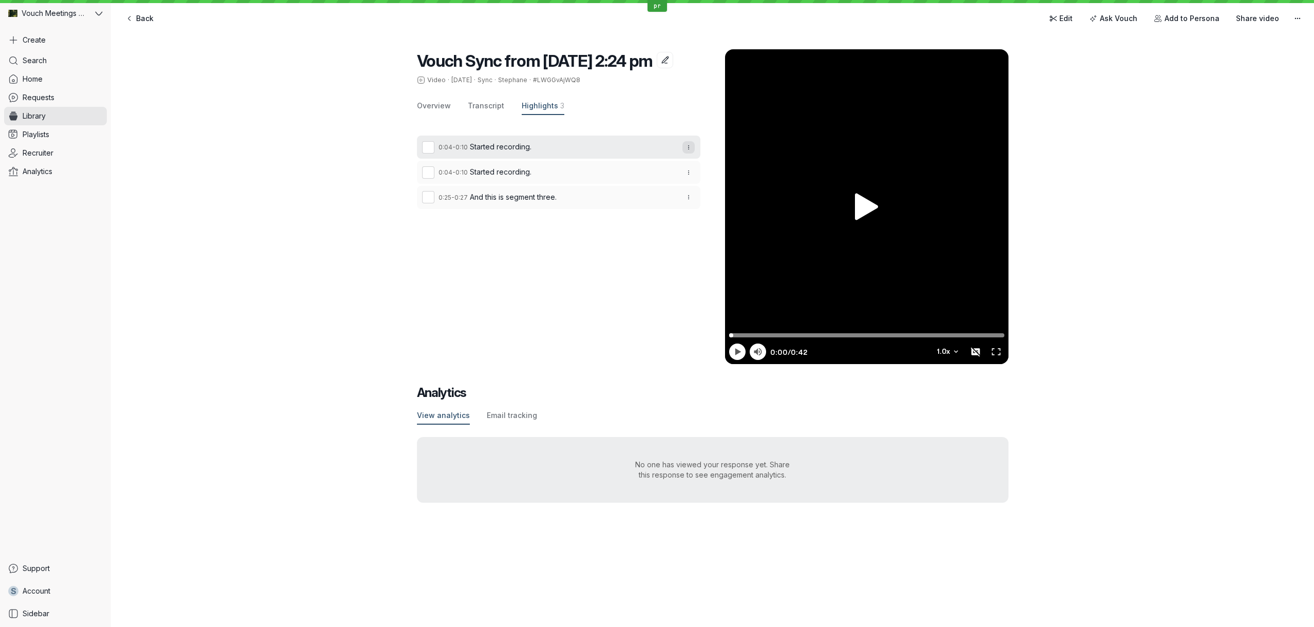
click at [686, 154] on button "button" at bounding box center [688, 147] width 12 height 12
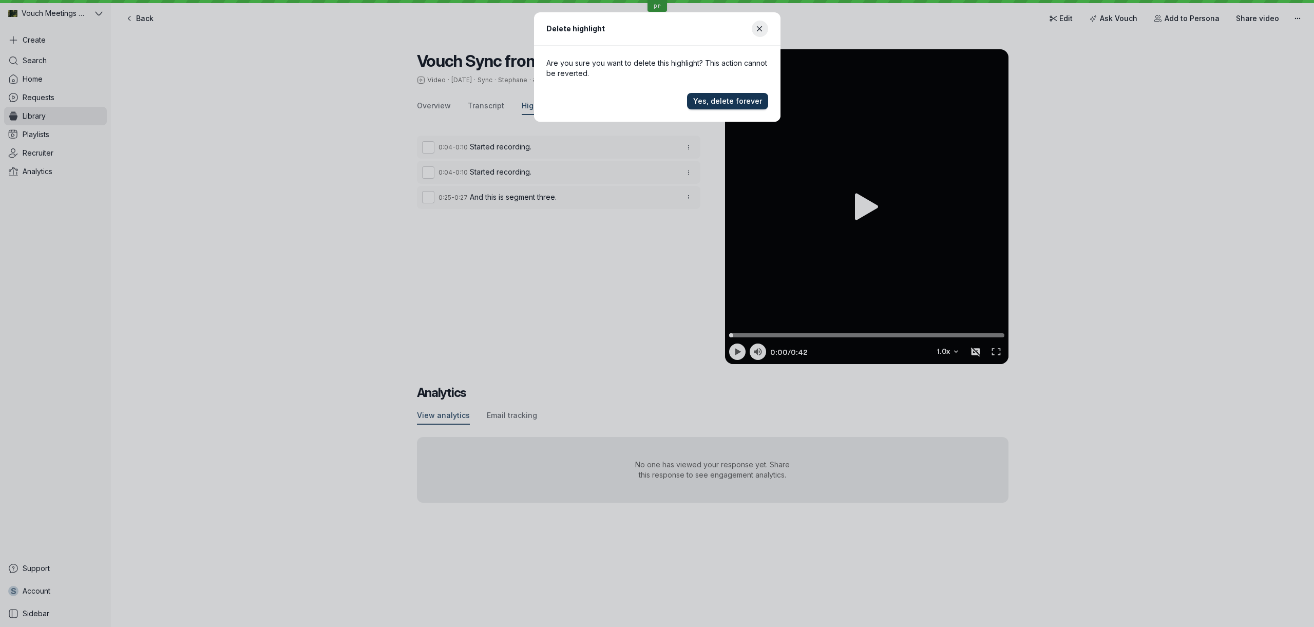
click at [715, 97] on span "Yes, delete forever" at bounding box center [727, 101] width 69 height 10
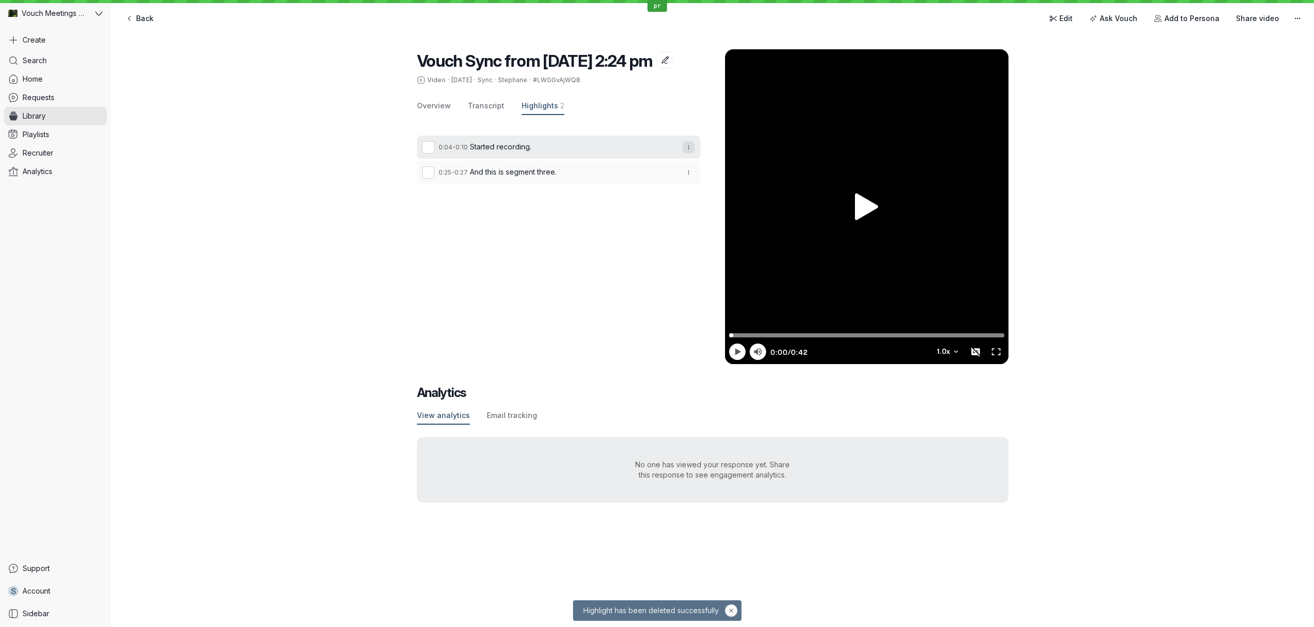
click at [693, 154] on button "button" at bounding box center [688, 147] width 12 height 12
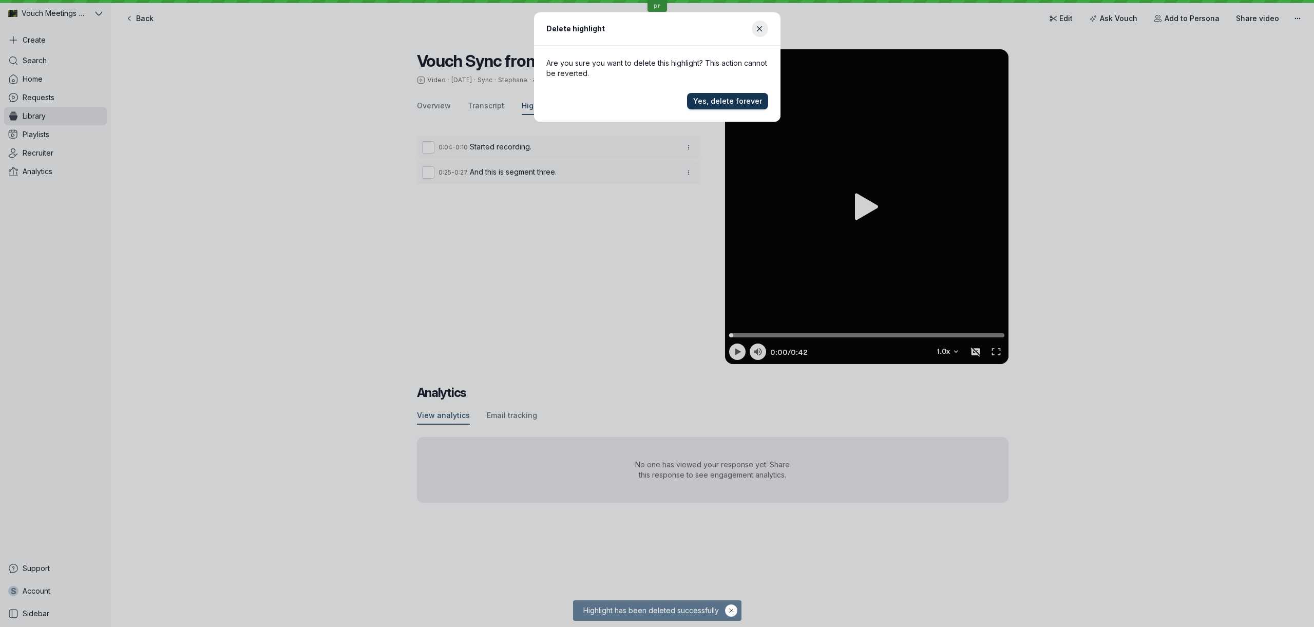
click at [751, 103] on span "Yes, delete forever" at bounding box center [727, 101] width 69 height 10
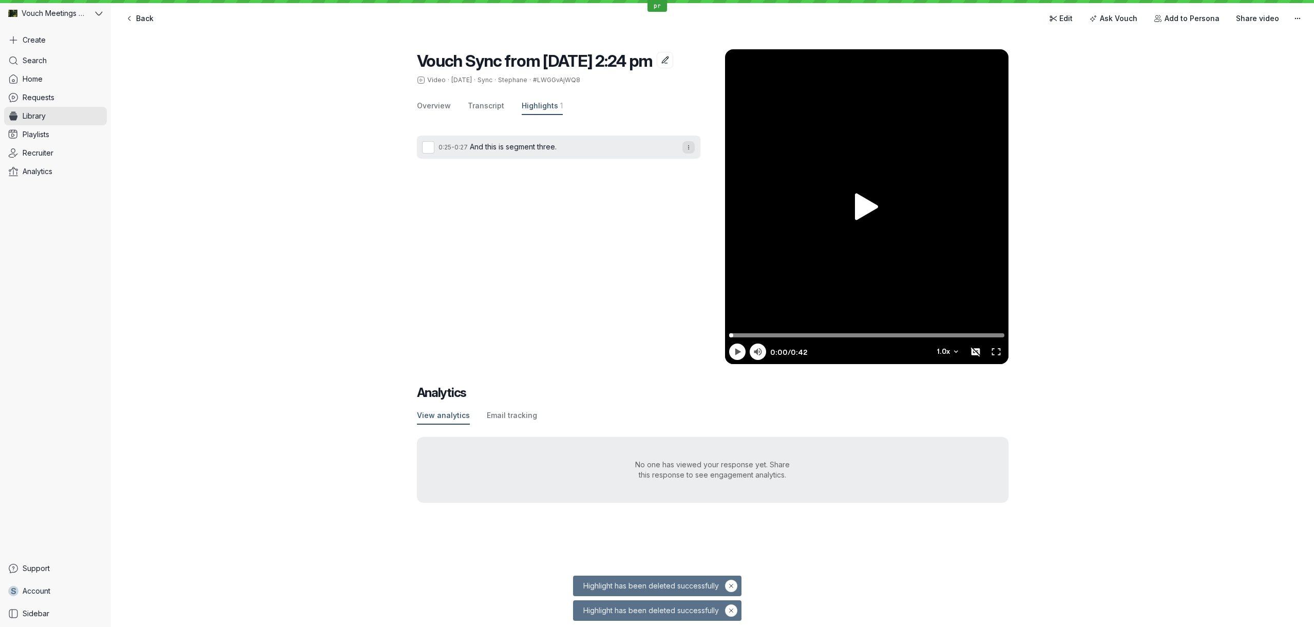
click at [688, 150] on icon "button" at bounding box center [688, 147] width 6 height 6
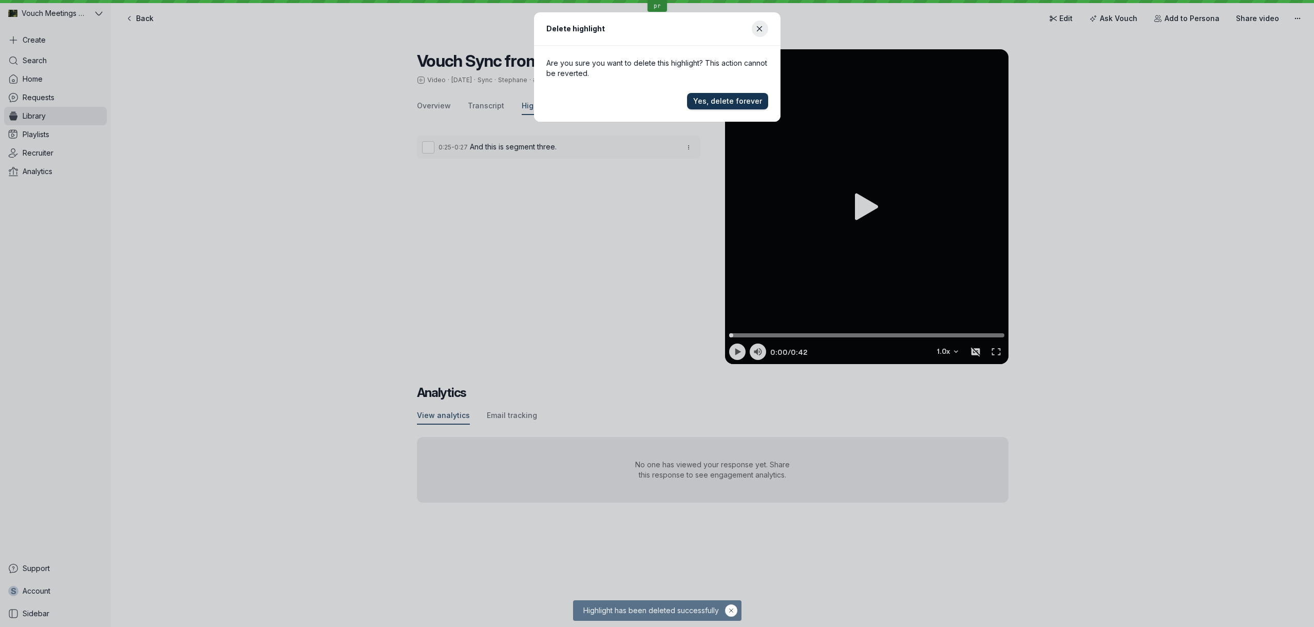
click at [730, 107] on button "Yes, delete forever" at bounding box center [727, 101] width 81 height 16
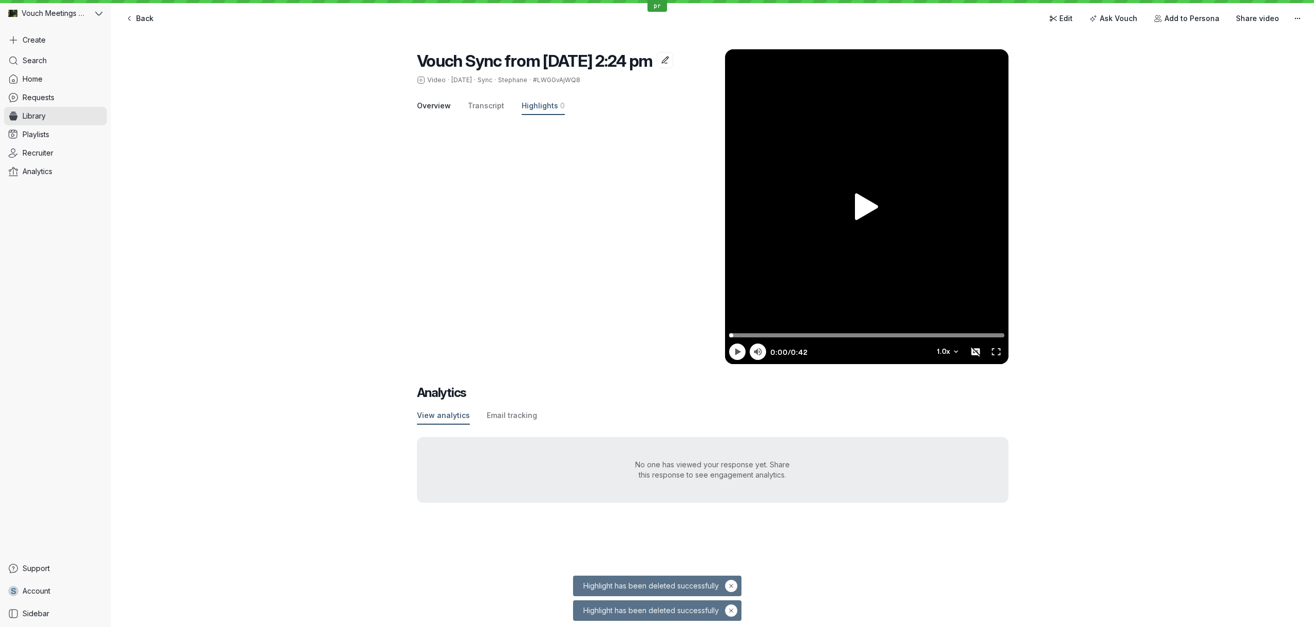
click at [435, 115] on button "Overview" at bounding box center [434, 106] width 34 height 17
click at [491, 115] on button "Transcript" at bounding box center [486, 106] width 36 height 17
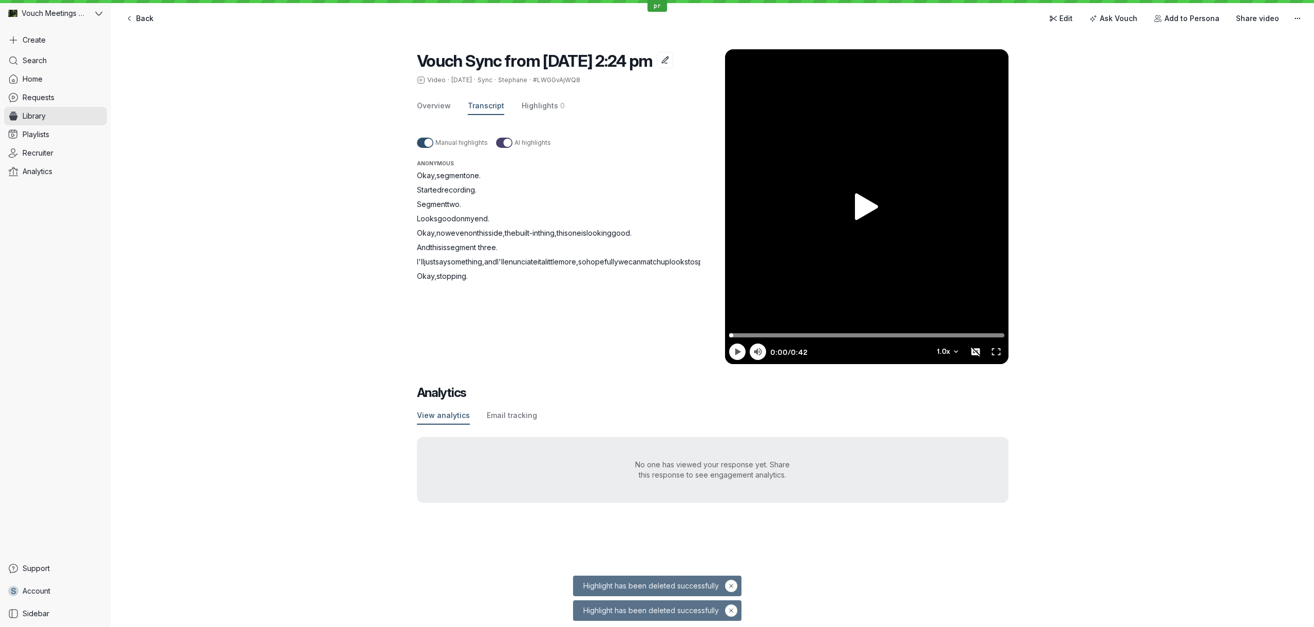
click at [365, 176] on div "Vouch Sync from 30 July 2025 at 2:24 pm Video · 30 July · Sync · Stephane · #LW…" at bounding box center [712, 276] width 1203 height 494
